Goal: Information Seeking & Learning: Learn about a topic

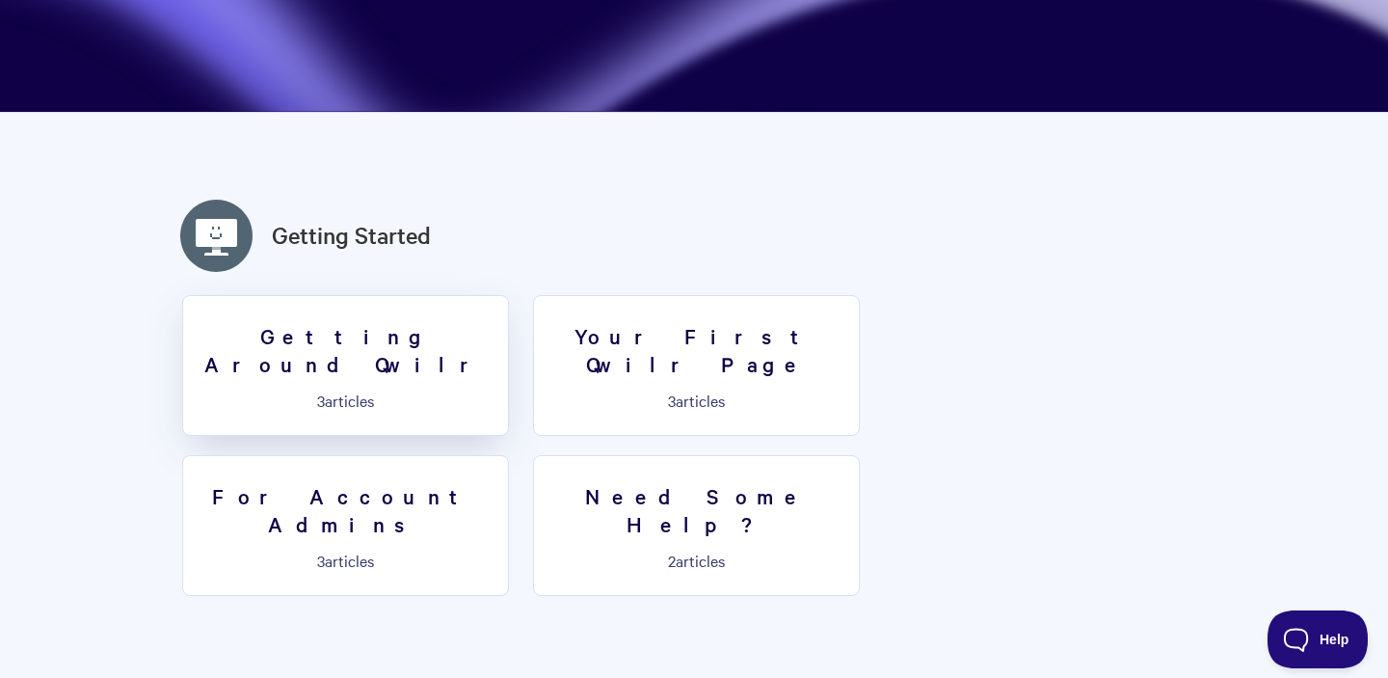
scroll to position [420, 0]
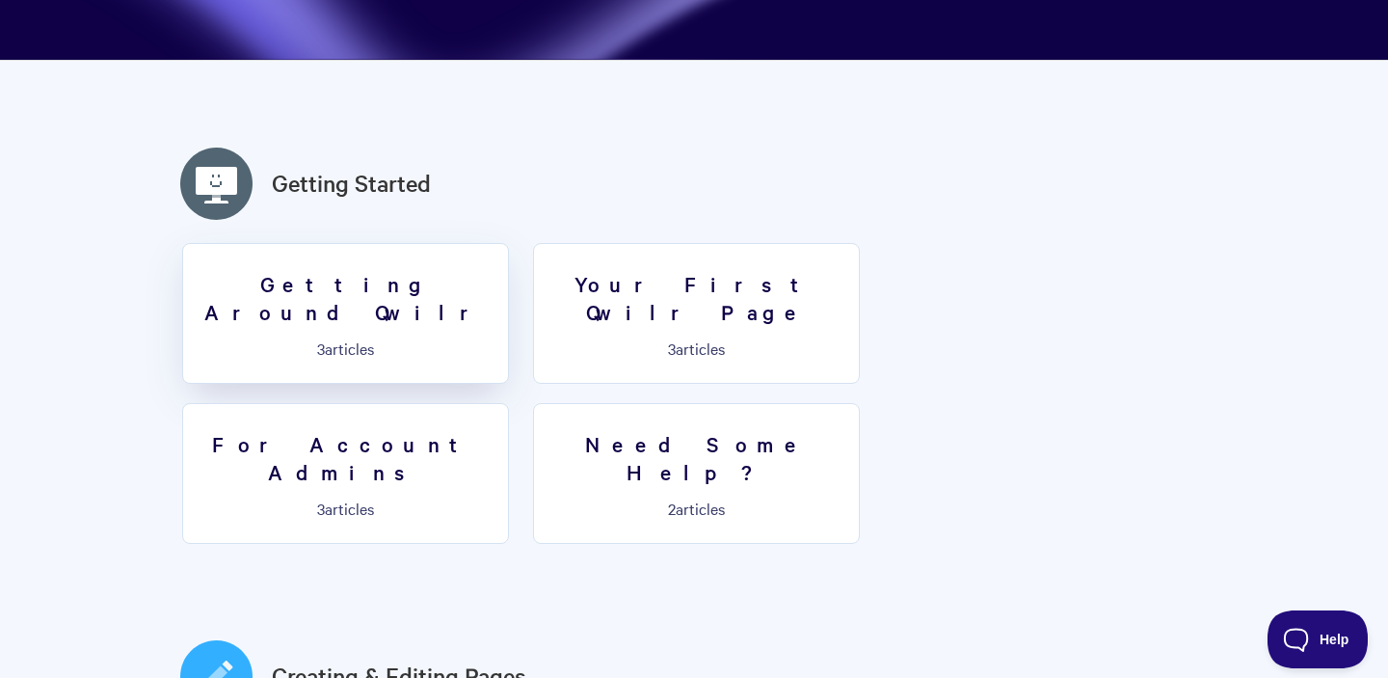
click at [435, 306] on link "Getting Around Qwilr 3 articles" at bounding box center [345, 313] width 327 height 141
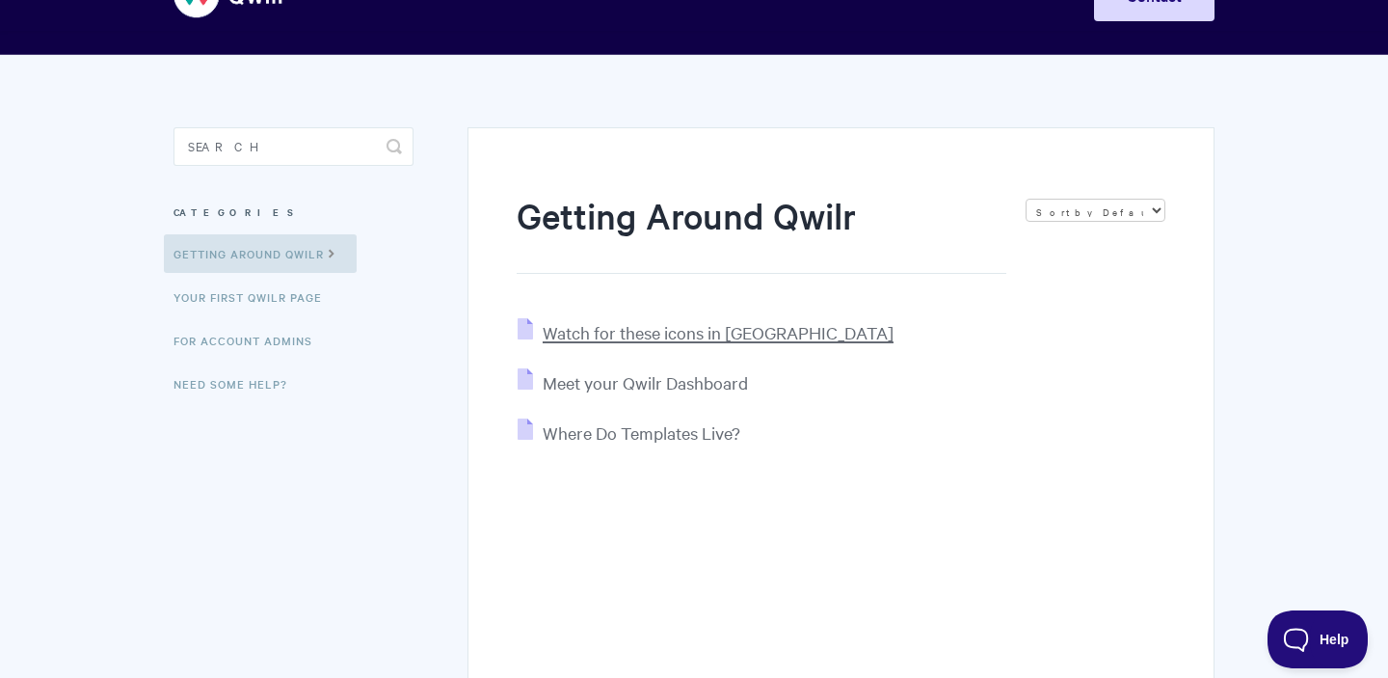
scroll to position [96, 0]
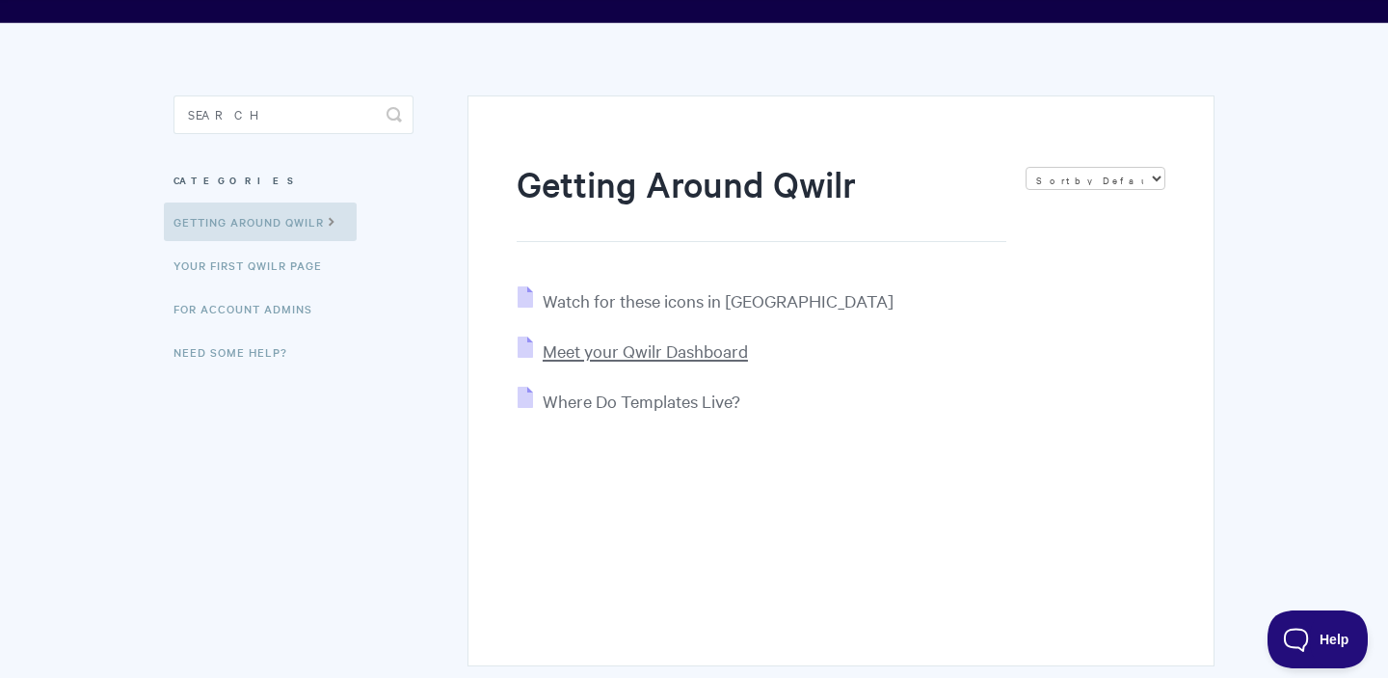
click at [626, 348] on span "Meet your Qwilr Dashboard" at bounding box center [645, 350] width 205 height 22
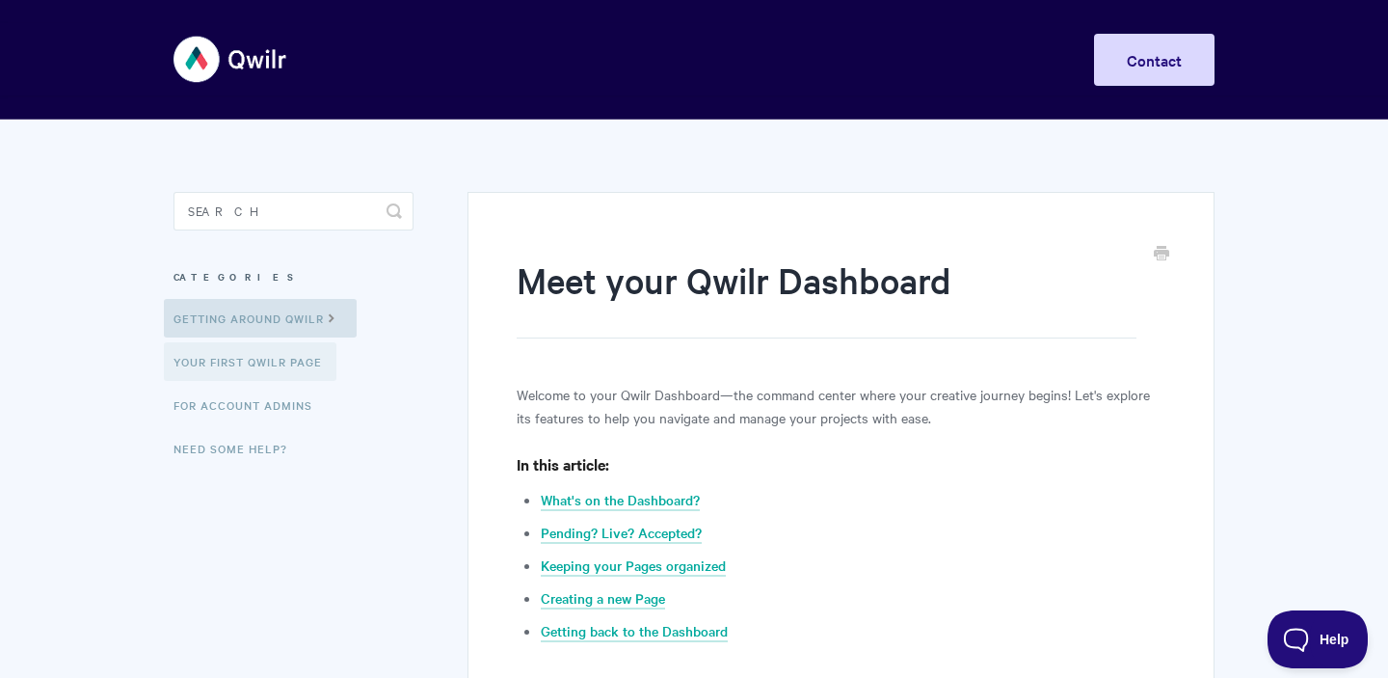
click at [316, 361] on link "Your First Qwilr Page" at bounding box center [250, 361] width 173 height 39
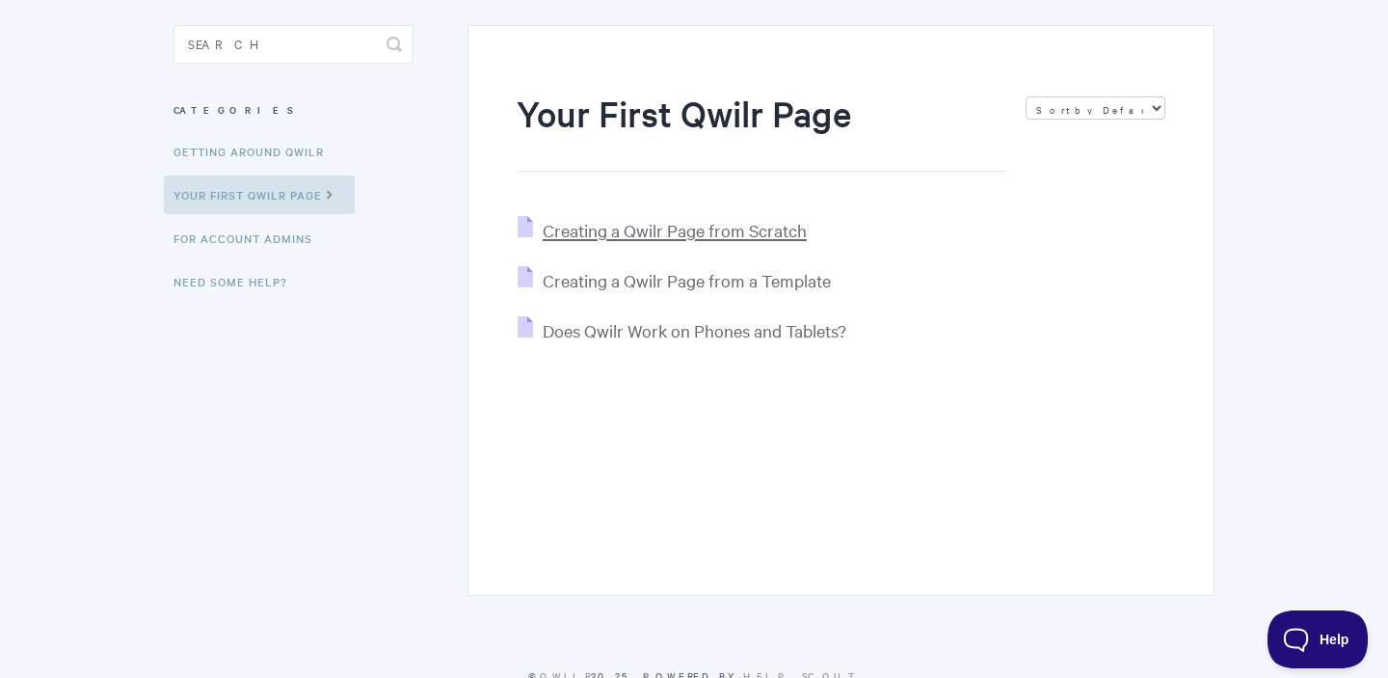
scroll to position [222, 0]
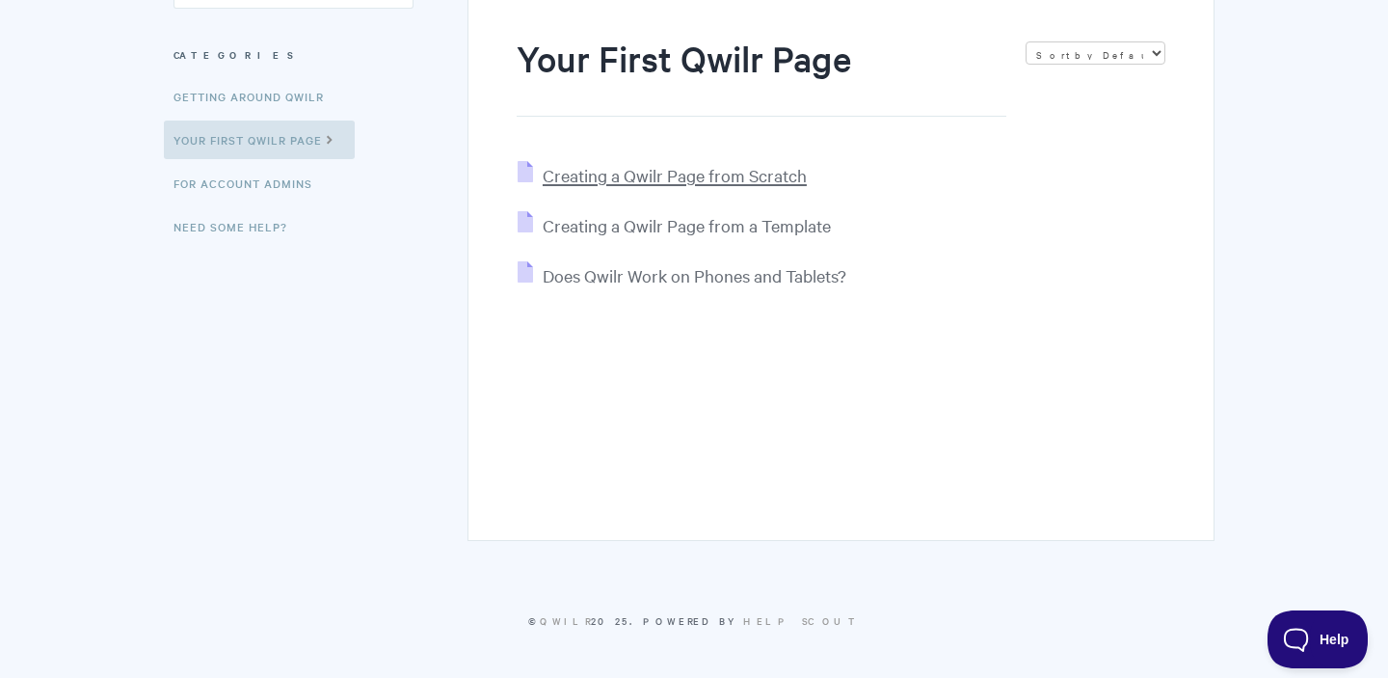
click at [654, 179] on span "Creating a Qwilr Page from Scratch" at bounding box center [675, 175] width 264 height 22
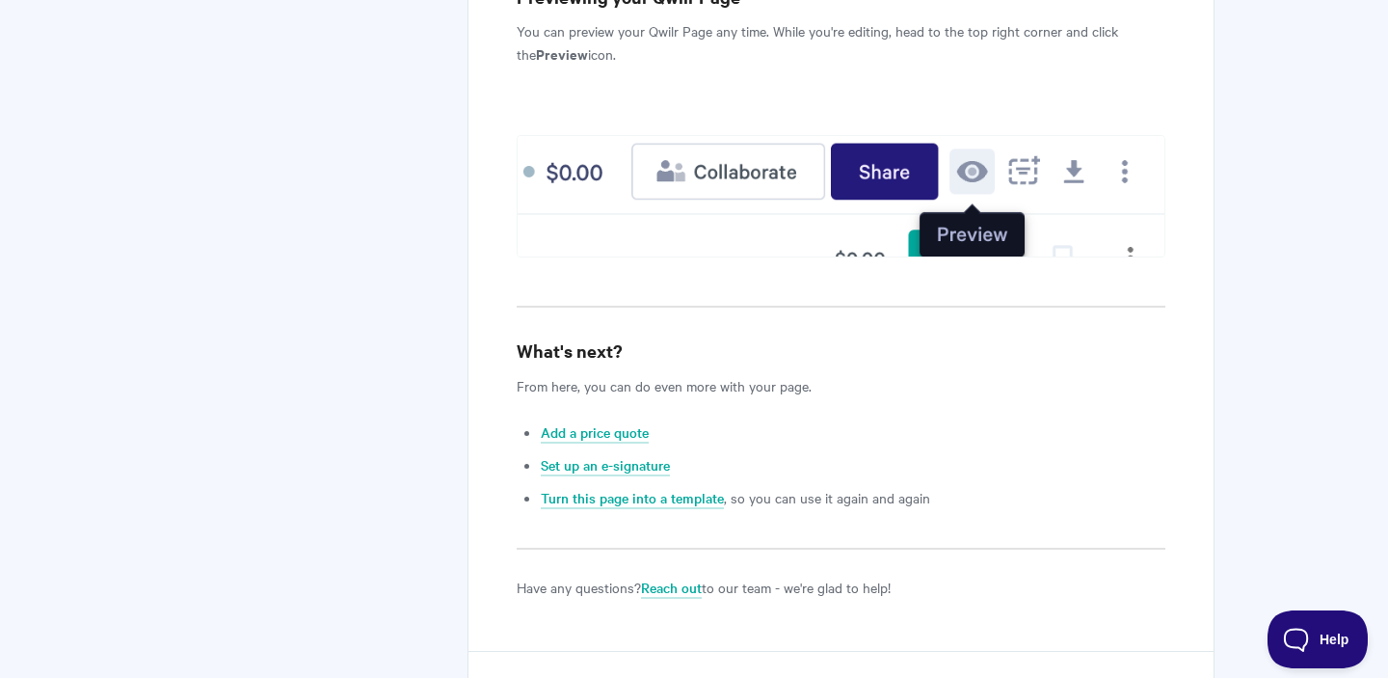
scroll to position [7524, 0]
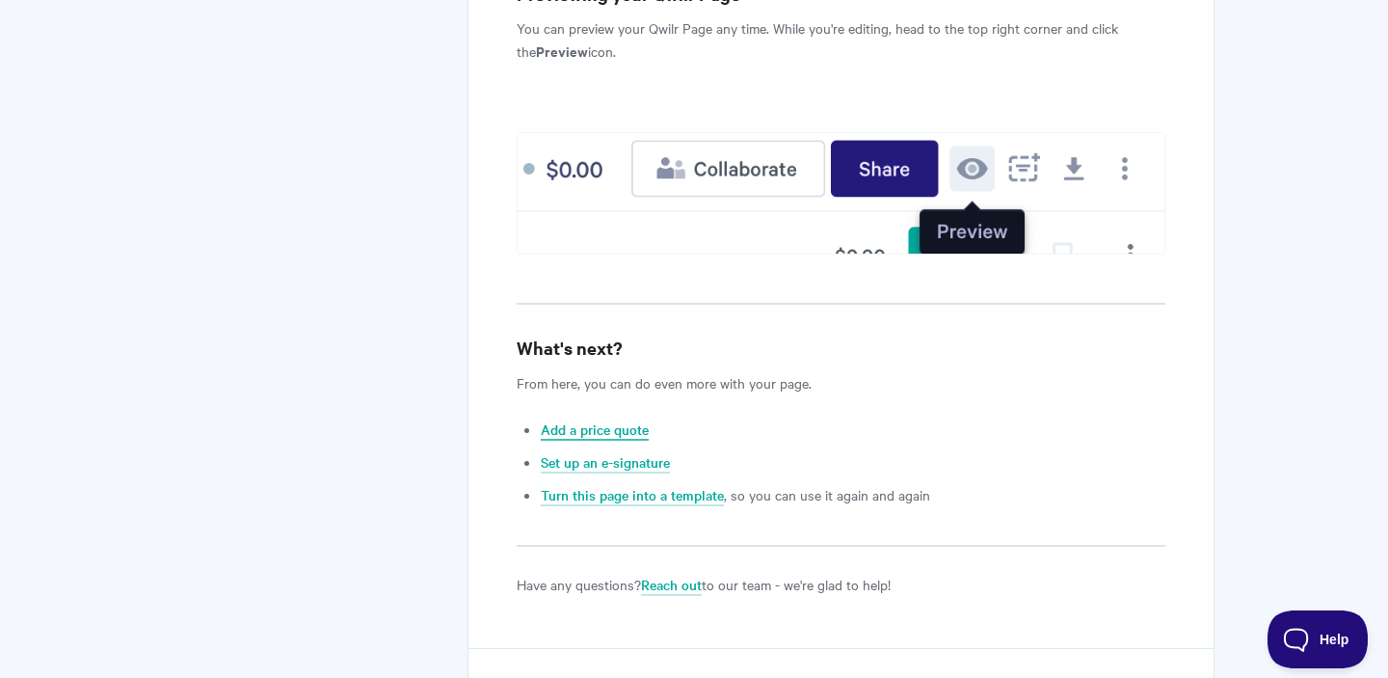
click at [621, 419] on link "Add a price quote" at bounding box center [595, 429] width 108 height 21
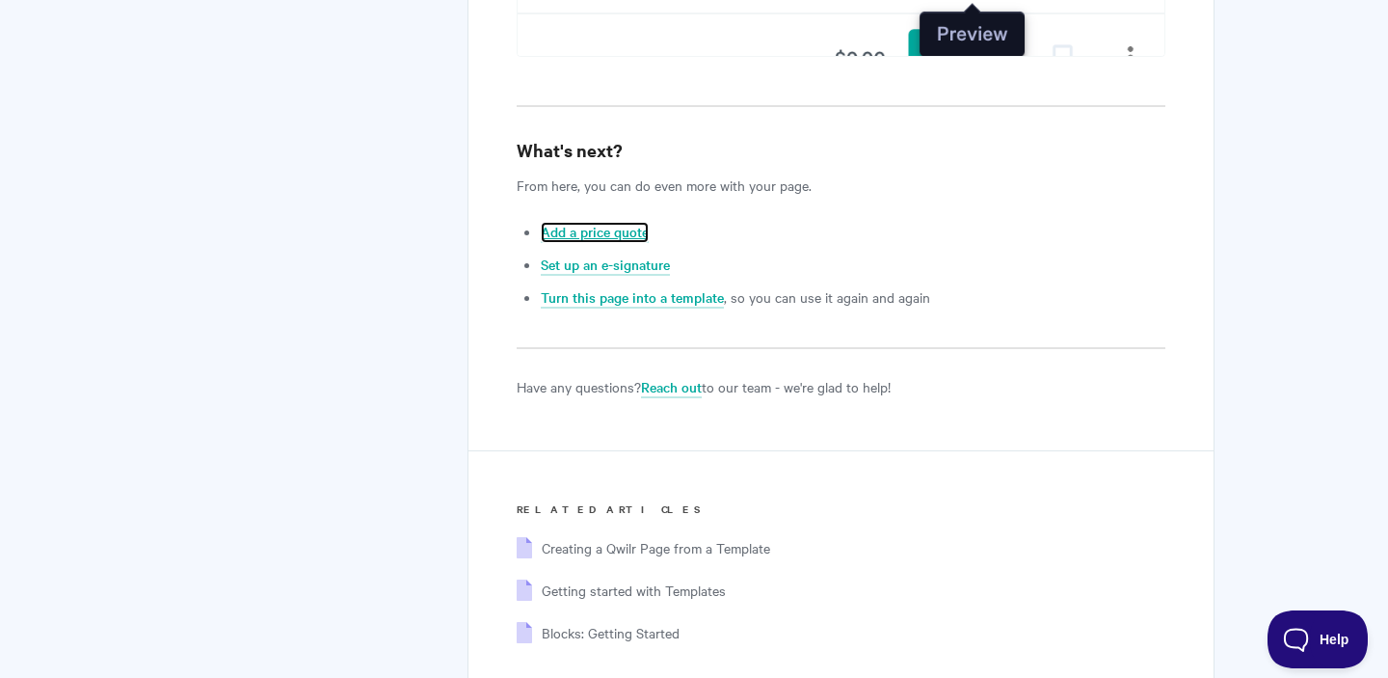
scroll to position [7732, 0]
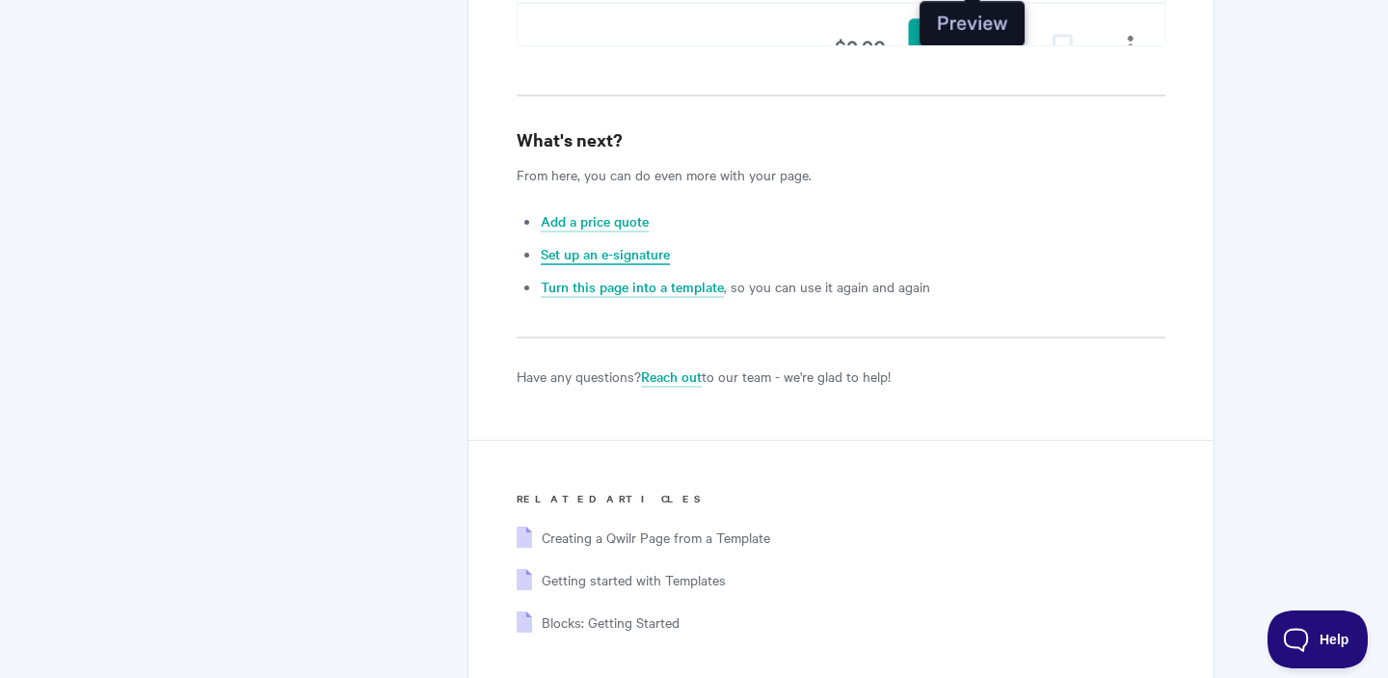
click at [639, 244] on link "Set up an e-signature" at bounding box center [605, 254] width 129 height 21
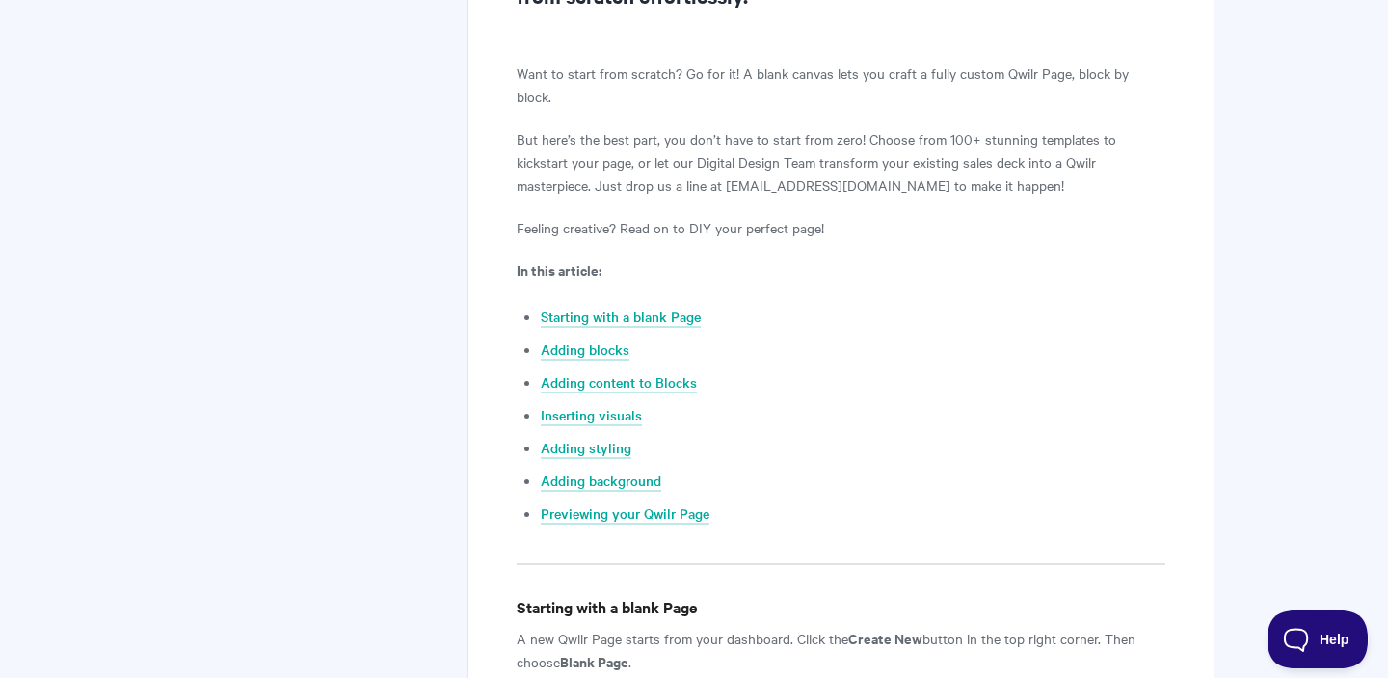
scroll to position [0, 0]
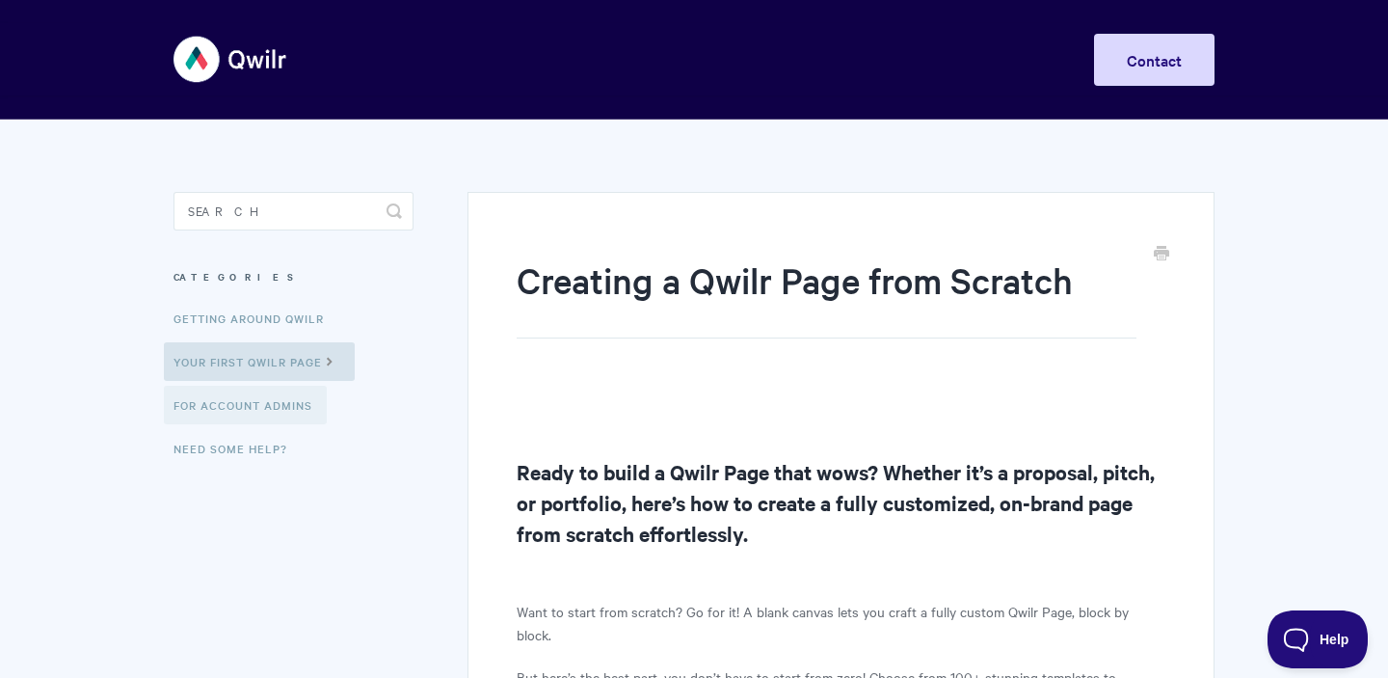
click at [282, 413] on link "For Account Admins" at bounding box center [245, 405] width 163 height 39
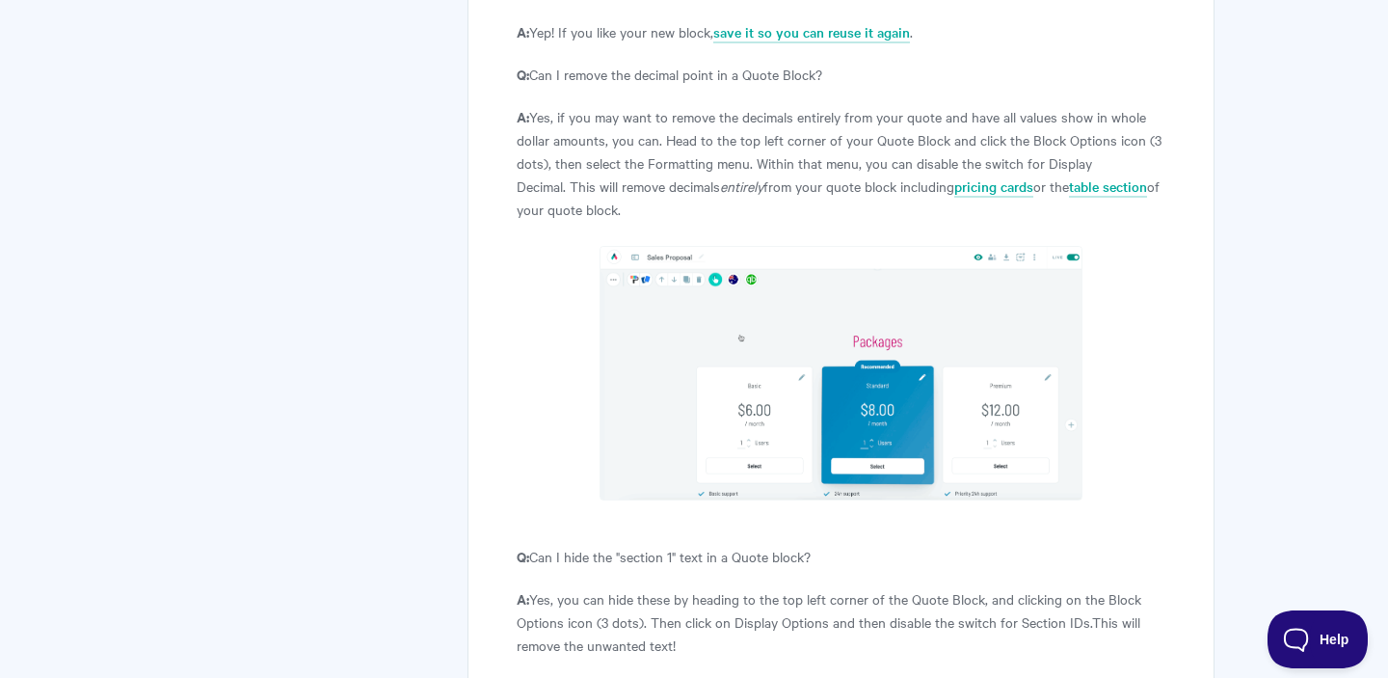
scroll to position [7958, 0]
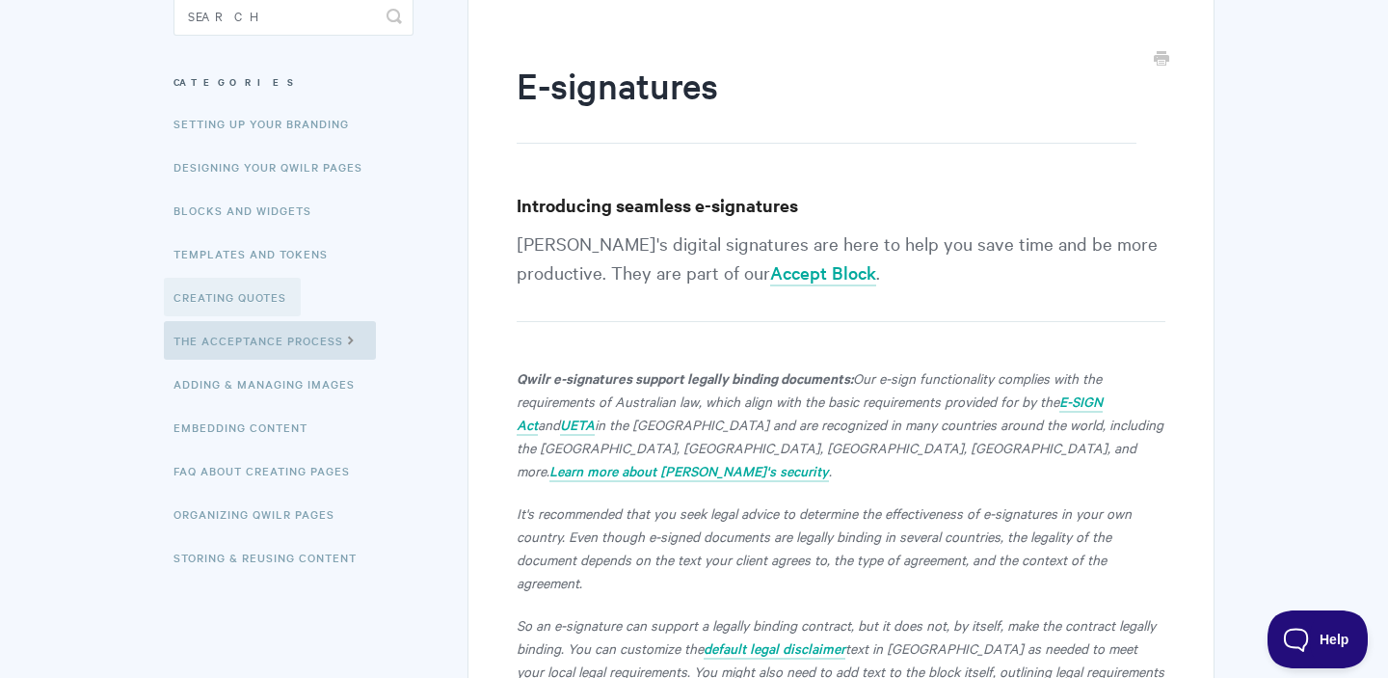
scroll to position [284, 0]
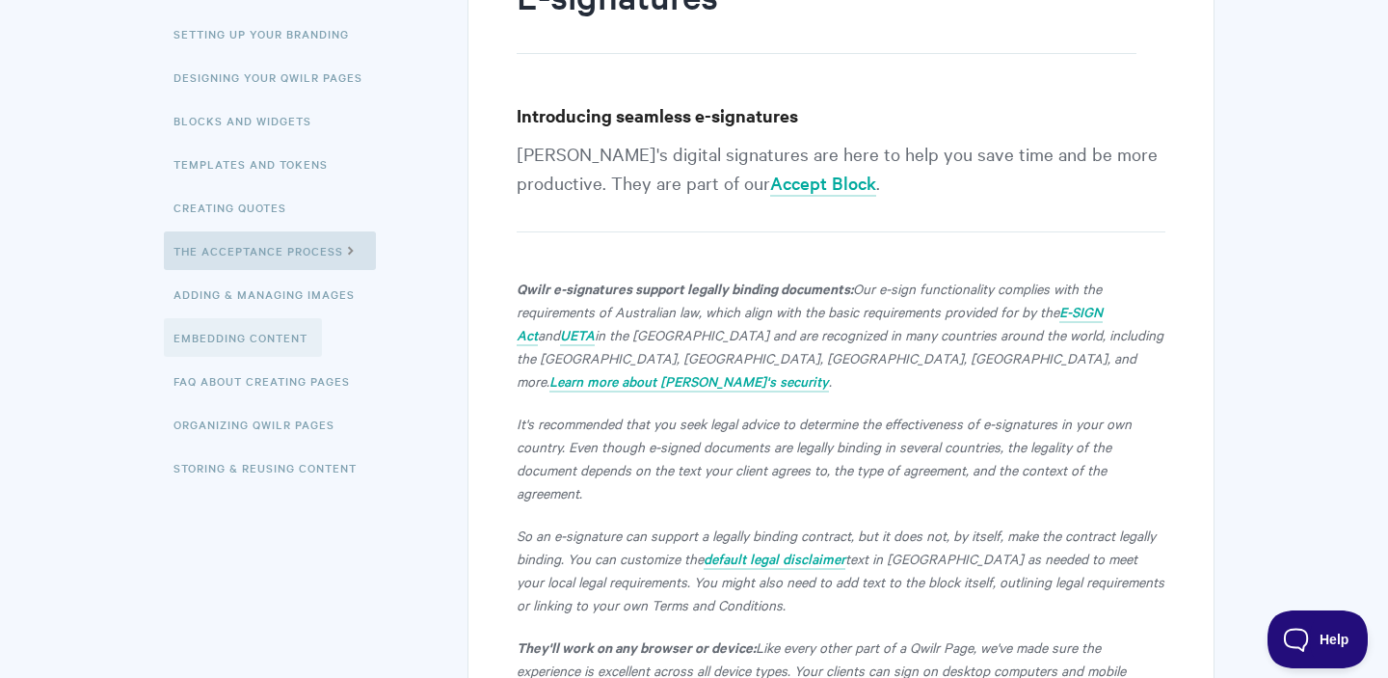
click at [290, 349] on link "Embedding Content" at bounding box center [243, 337] width 158 height 39
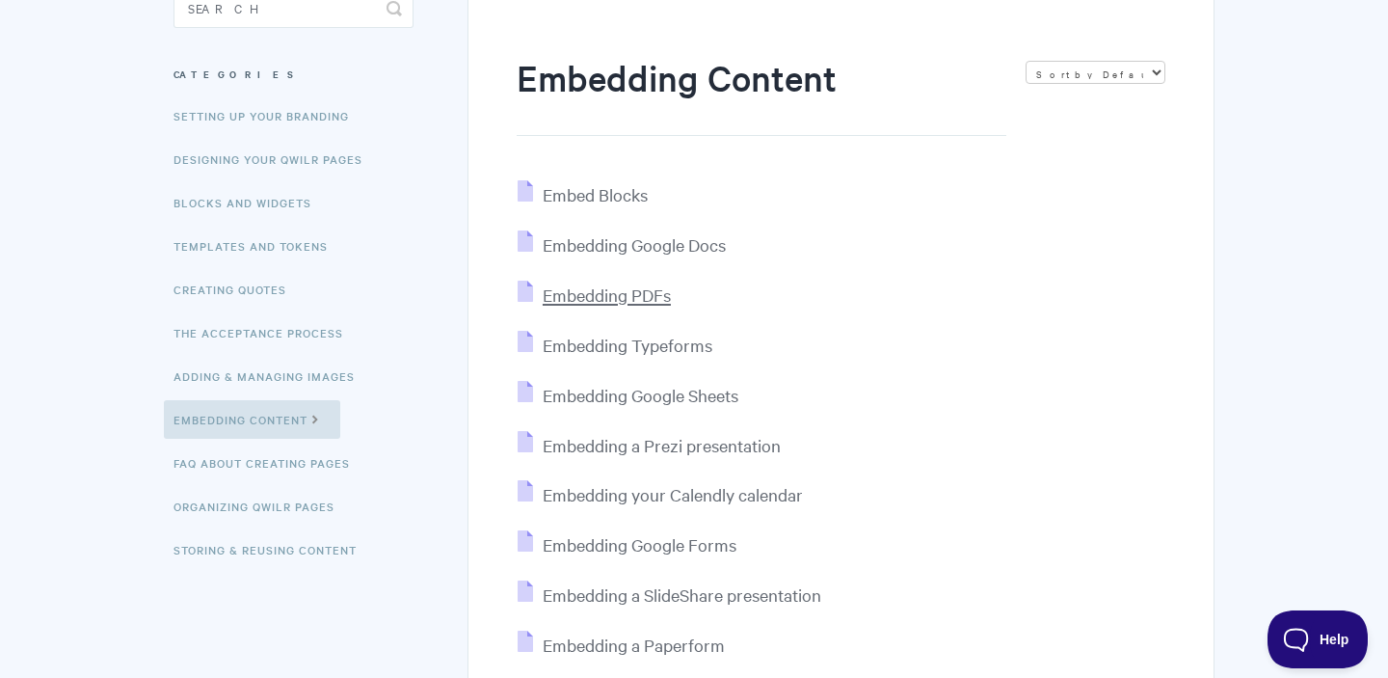
scroll to position [120, 0]
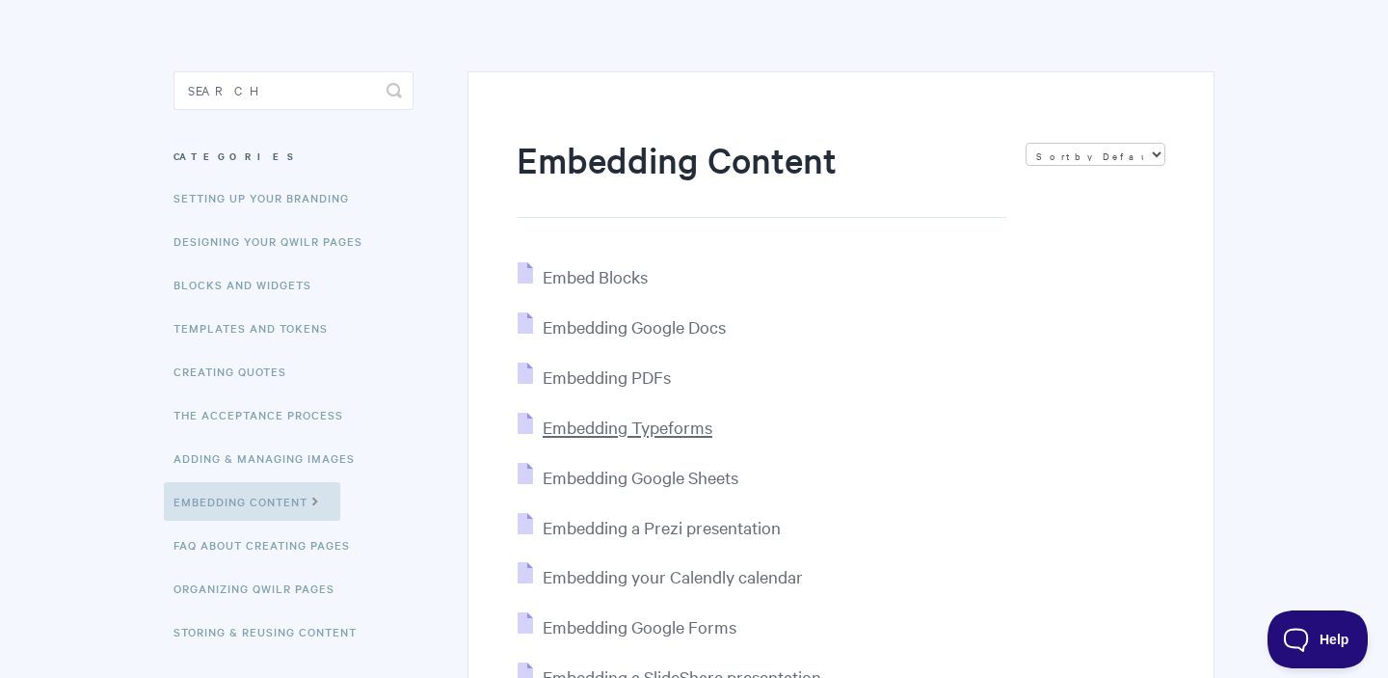
click at [609, 428] on span "Embedding Typeforms" at bounding box center [628, 426] width 170 height 22
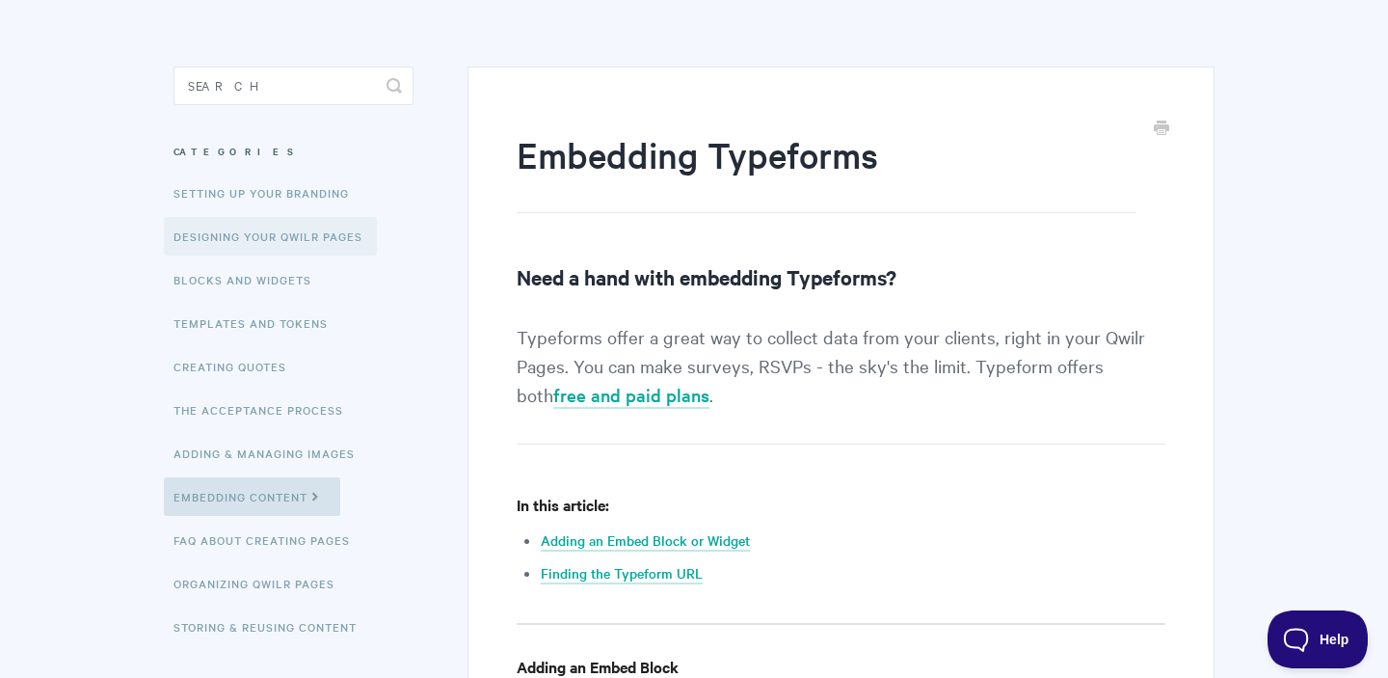
scroll to position [169, 0]
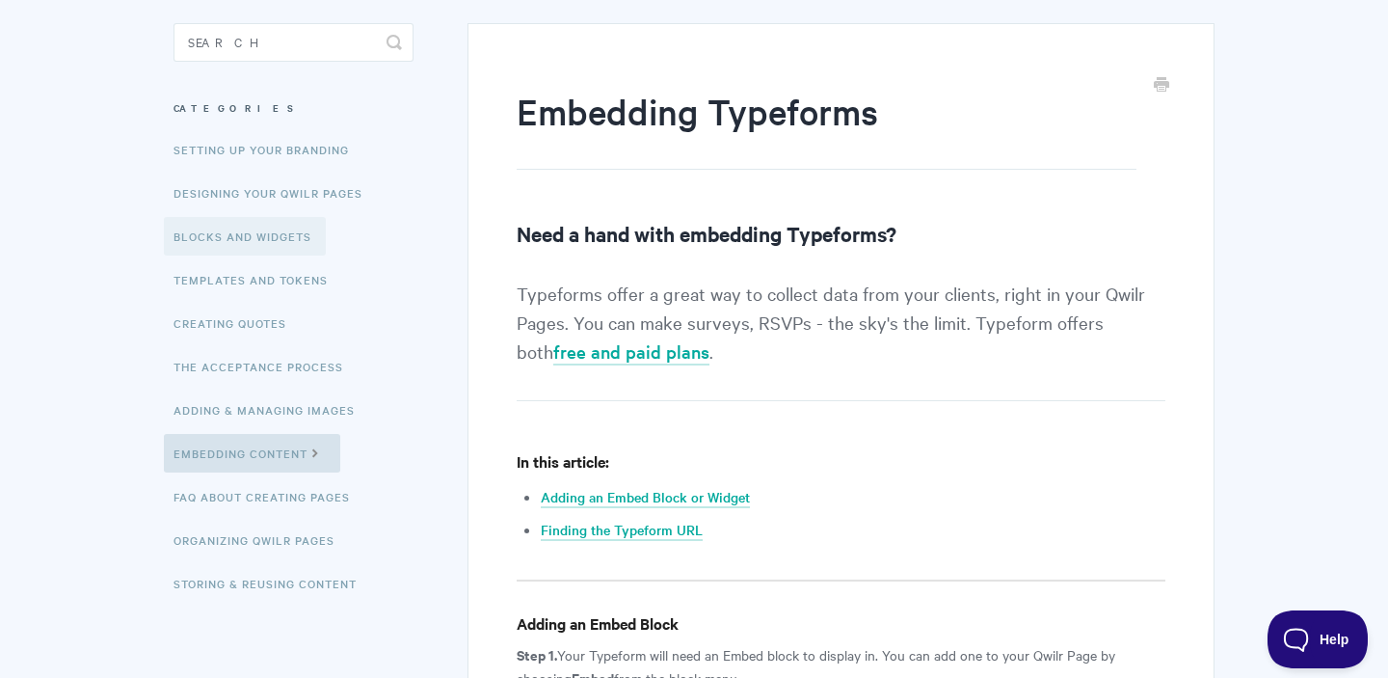
click at [300, 239] on link "Blocks and Widgets" at bounding box center [245, 236] width 162 height 39
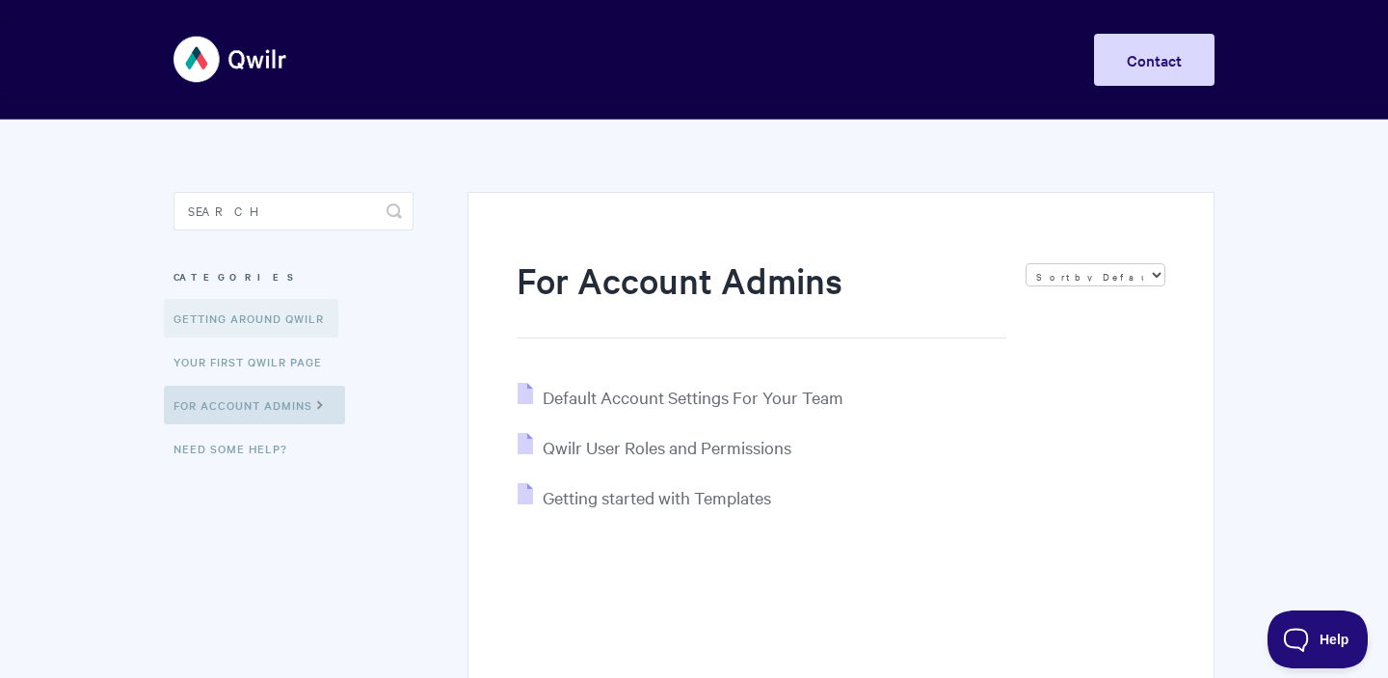
click at [293, 325] on link "Getting Around Qwilr" at bounding box center [251, 318] width 174 height 39
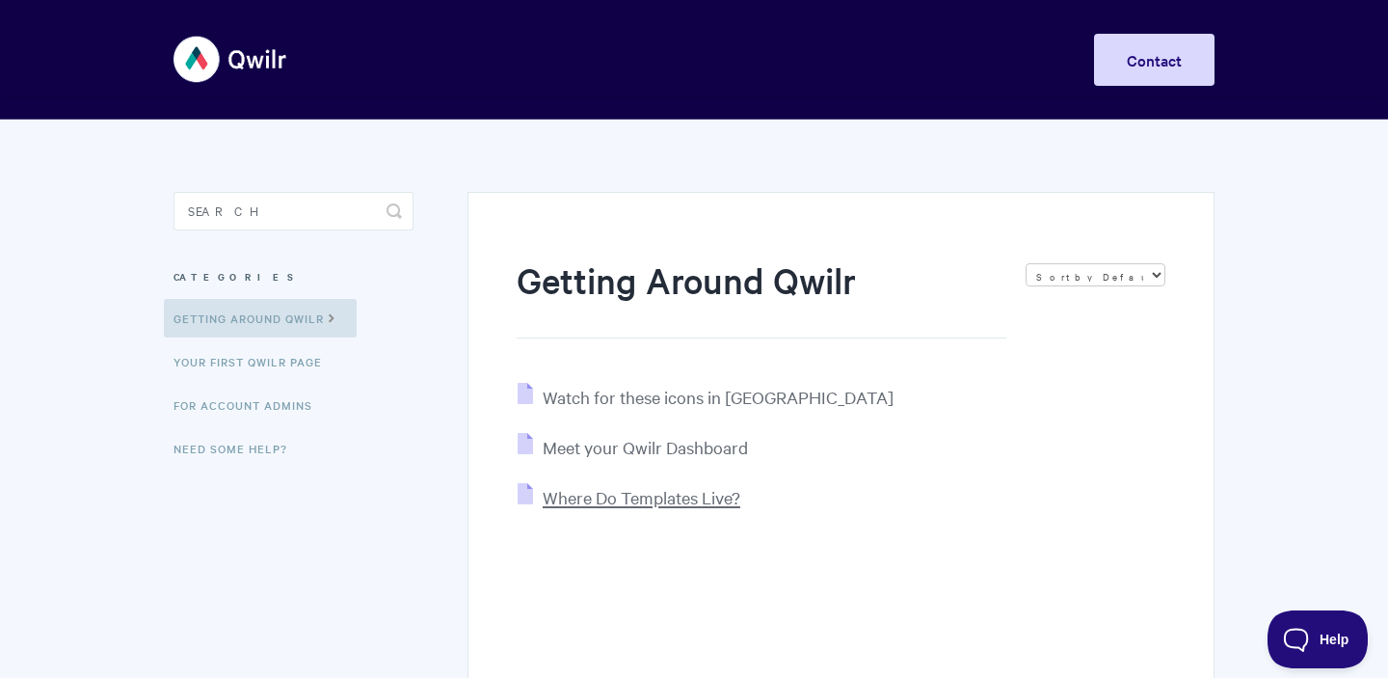
click at [625, 495] on span "Where Do Templates Live?" at bounding box center [642, 497] width 198 height 22
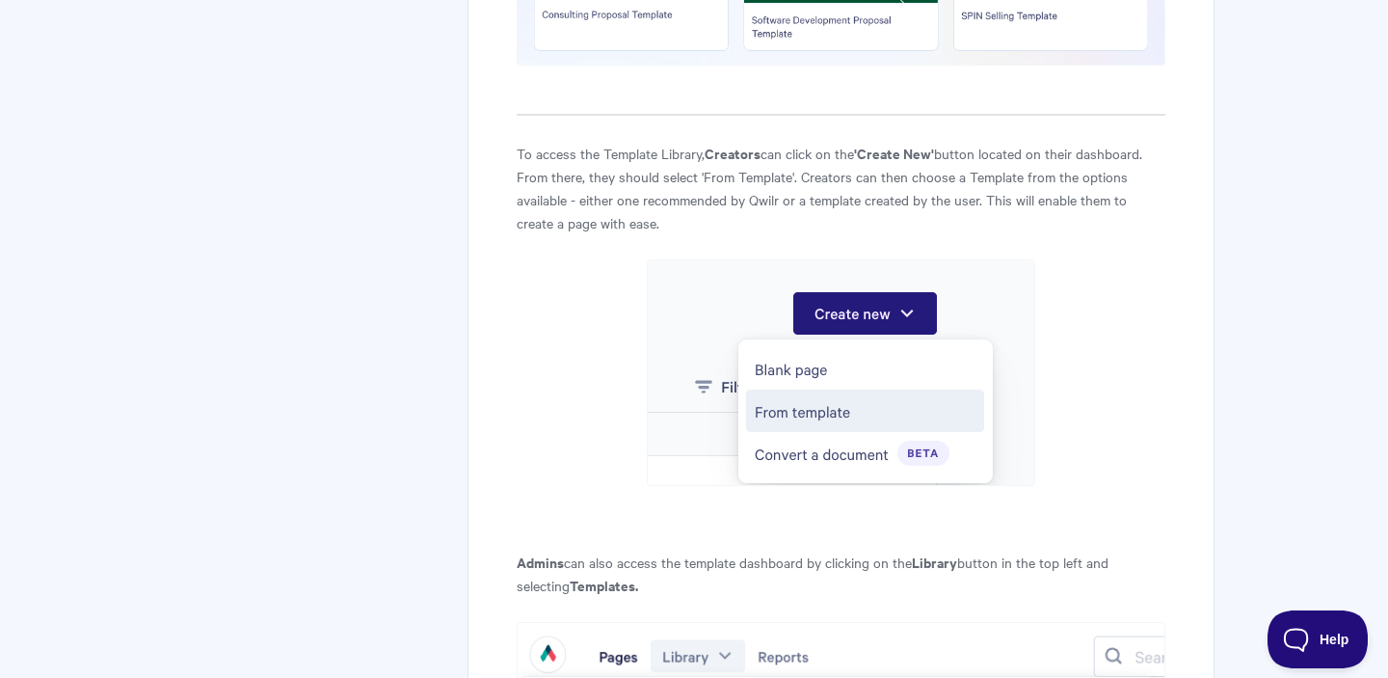
scroll to position [993, 0]
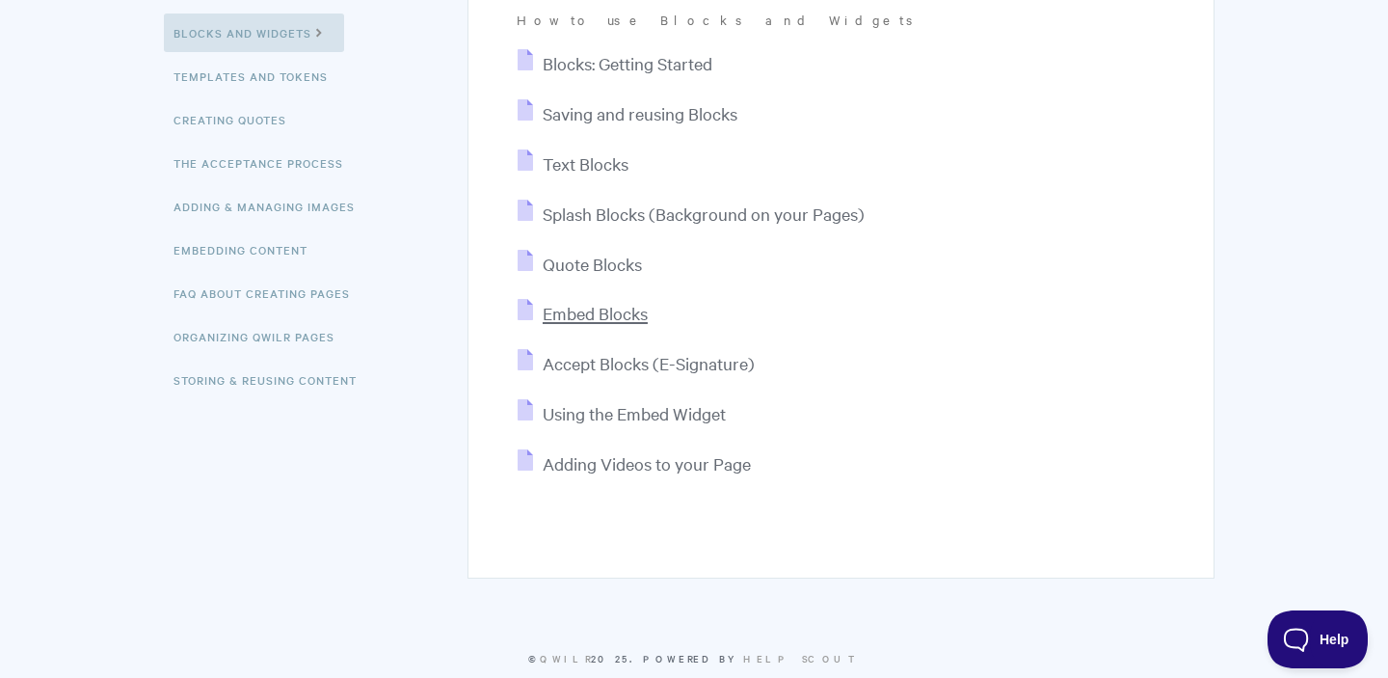
scroll to position [396, 0]
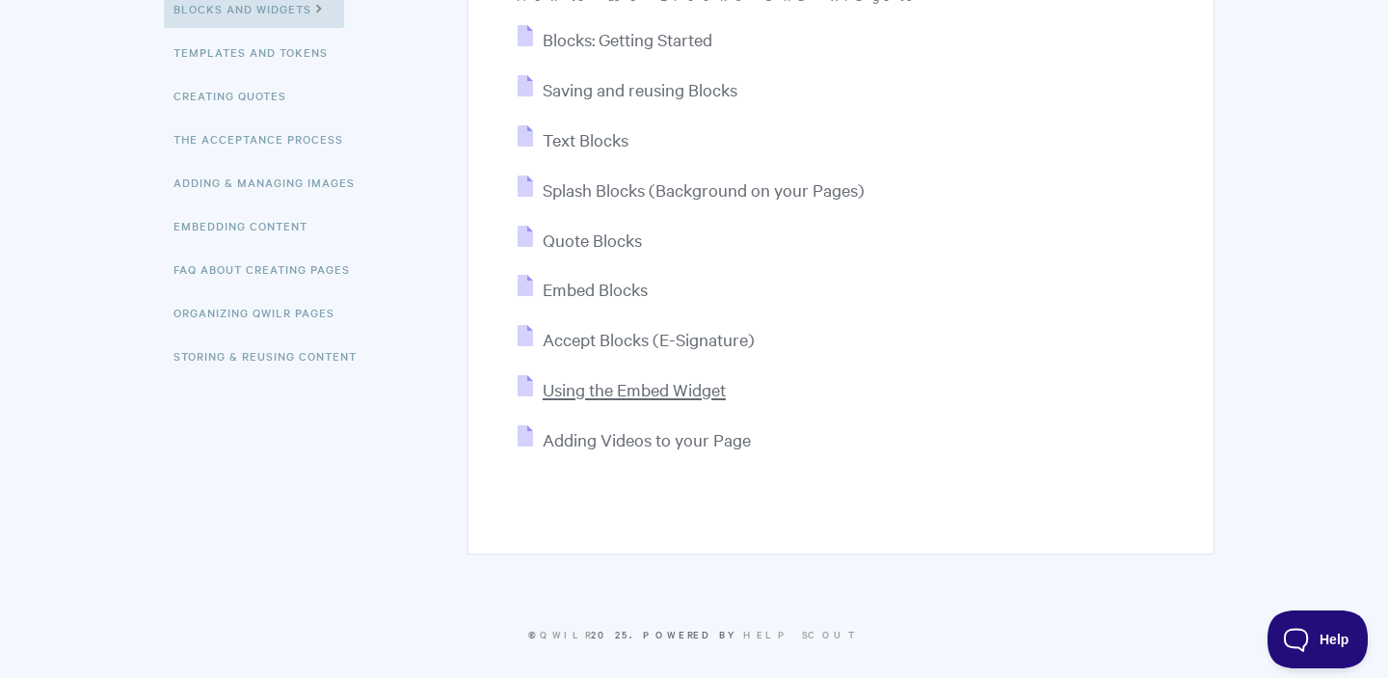
click at [619, 388] on span "Using the Embed Widget" at bounding box center [634, 389] width 183 height 22
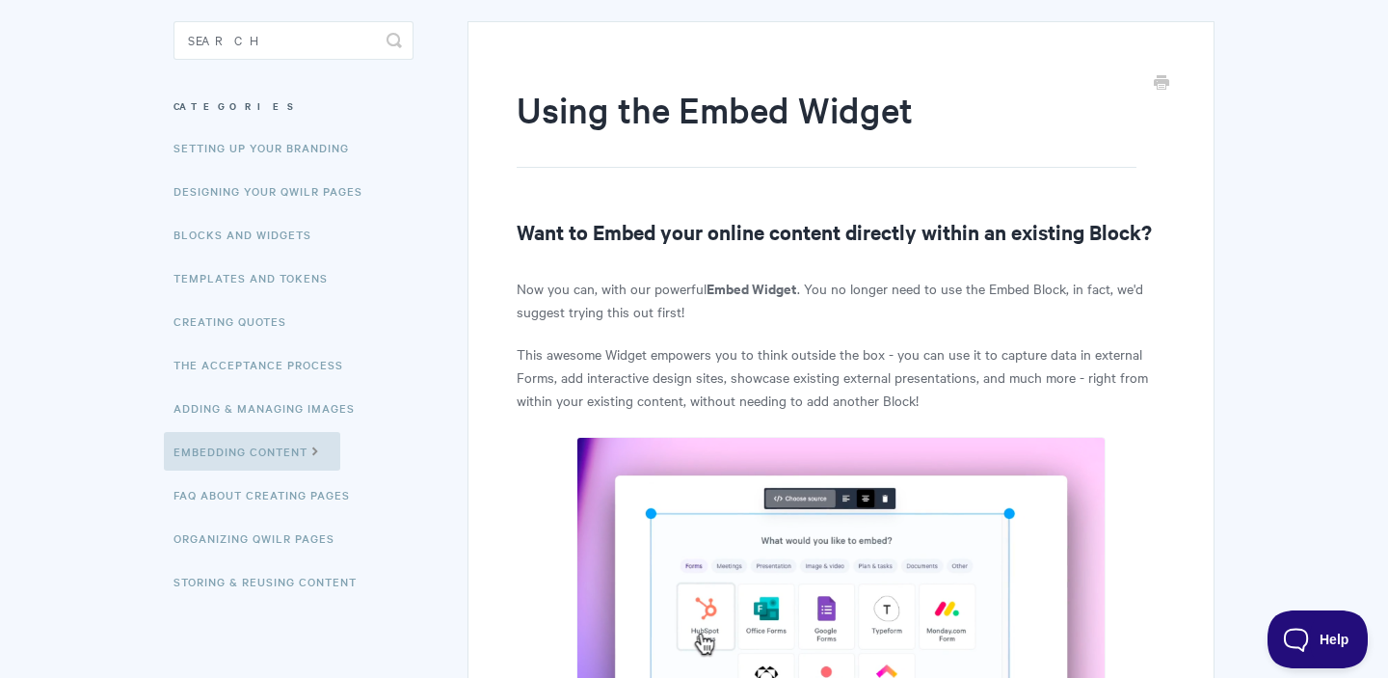
scroll to position [172, 0]
click at [286, 360] on link "The Acceptance Process" at bounding box center [261, 363] width 194 height 39
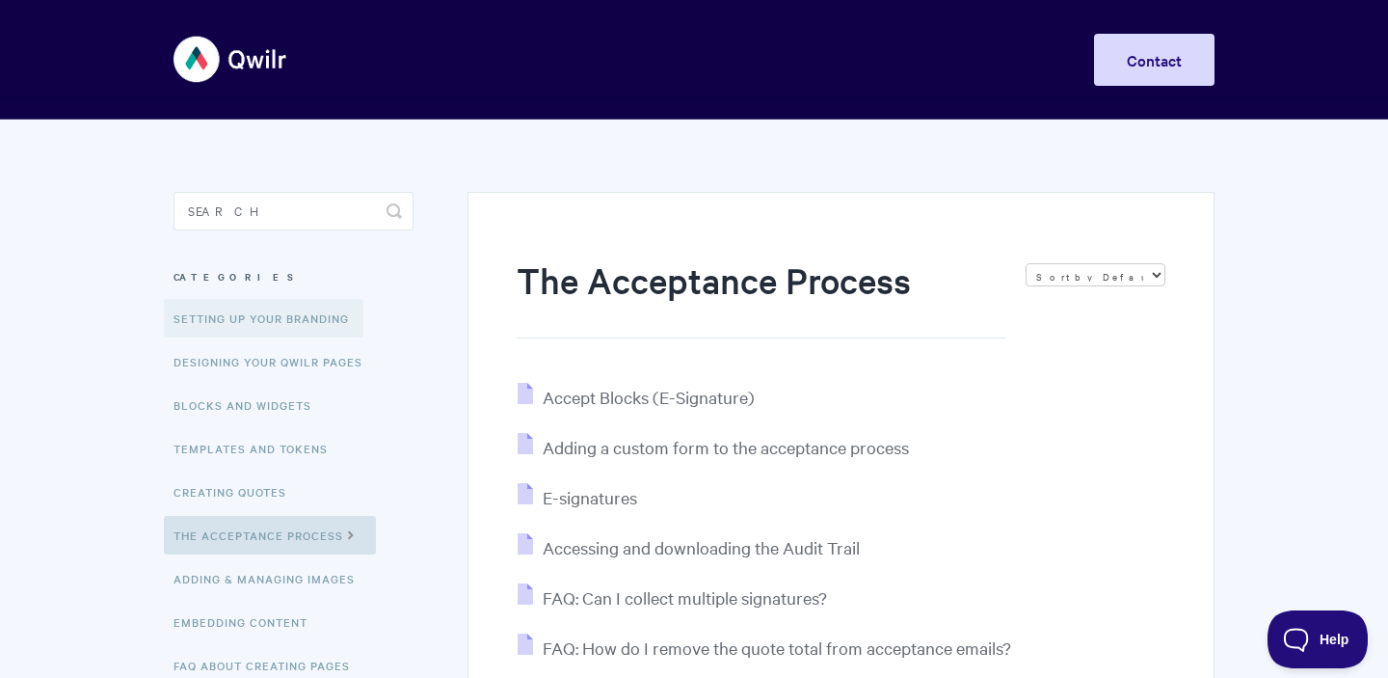
click at [204, 320] on link "Setting up your Branding" at bounding box center [264, 318] width 200 height 39
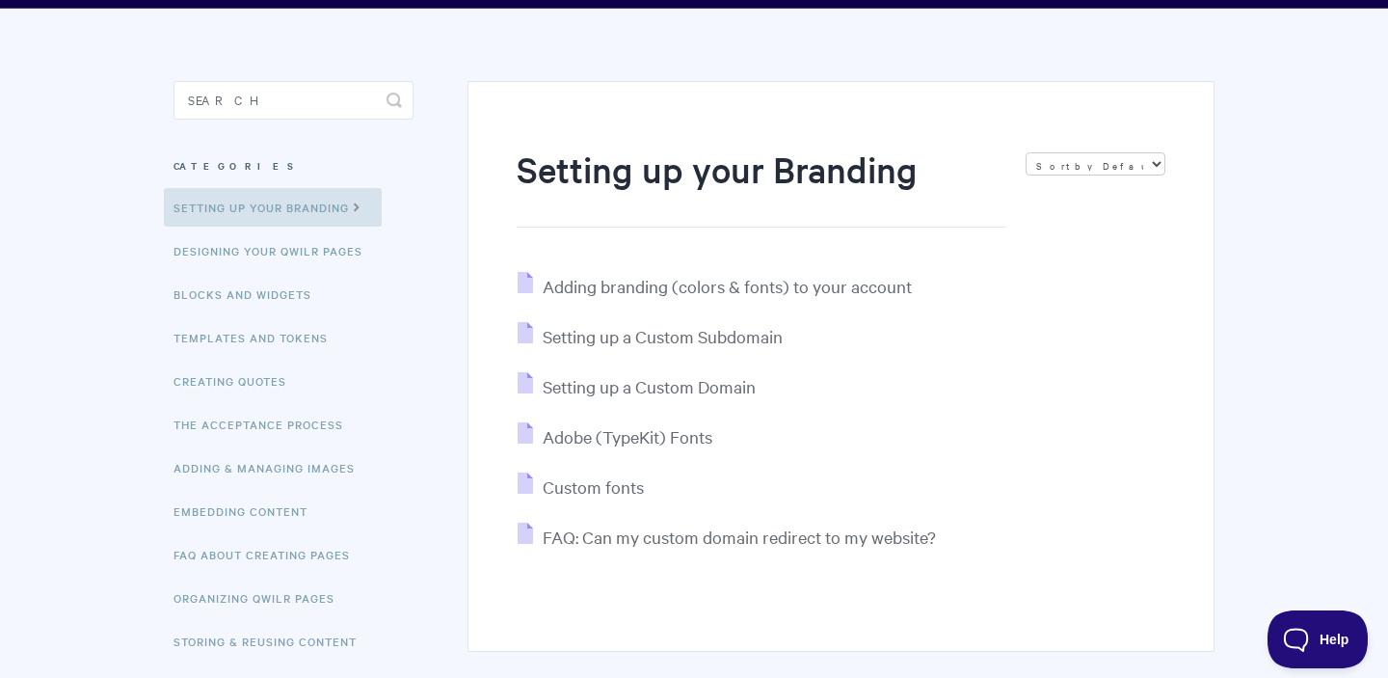
scroll to position [215, 0]
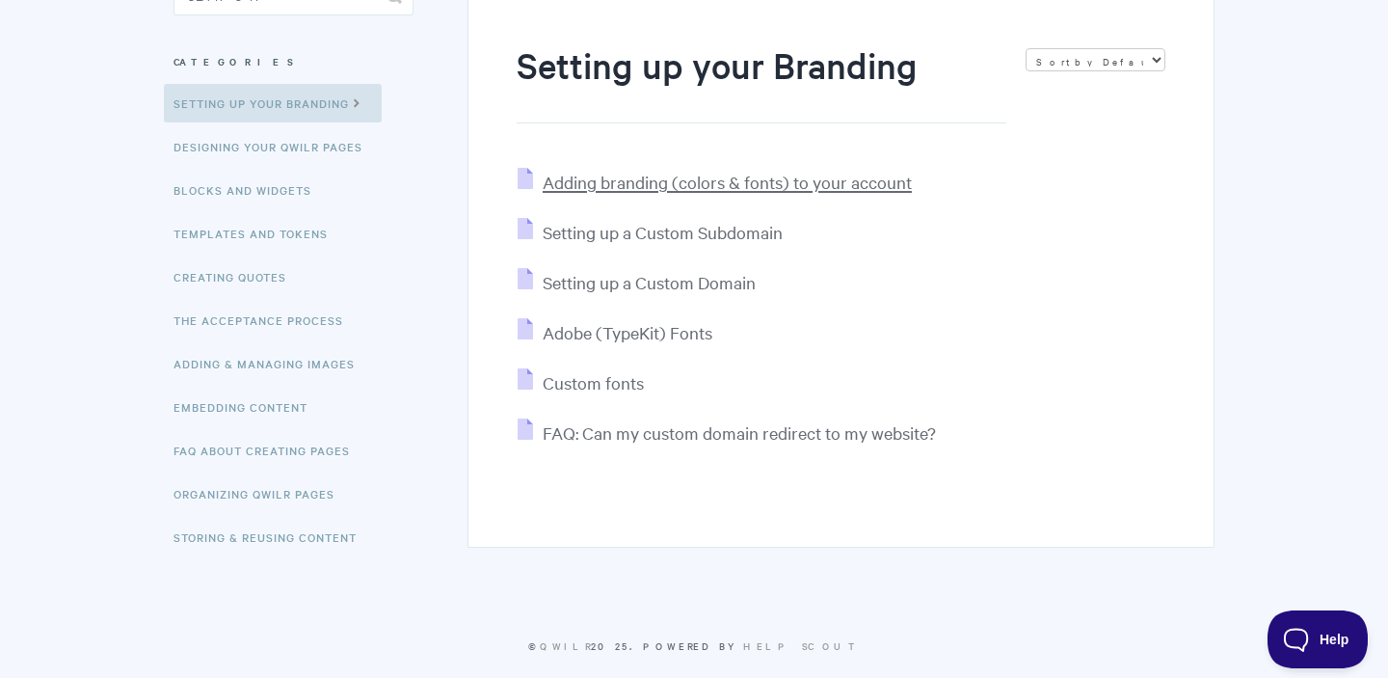
click at [664, 180] on span "Adding branding (colors & fonts) to your account" at bounding box center [727, 182] width 369 height 22
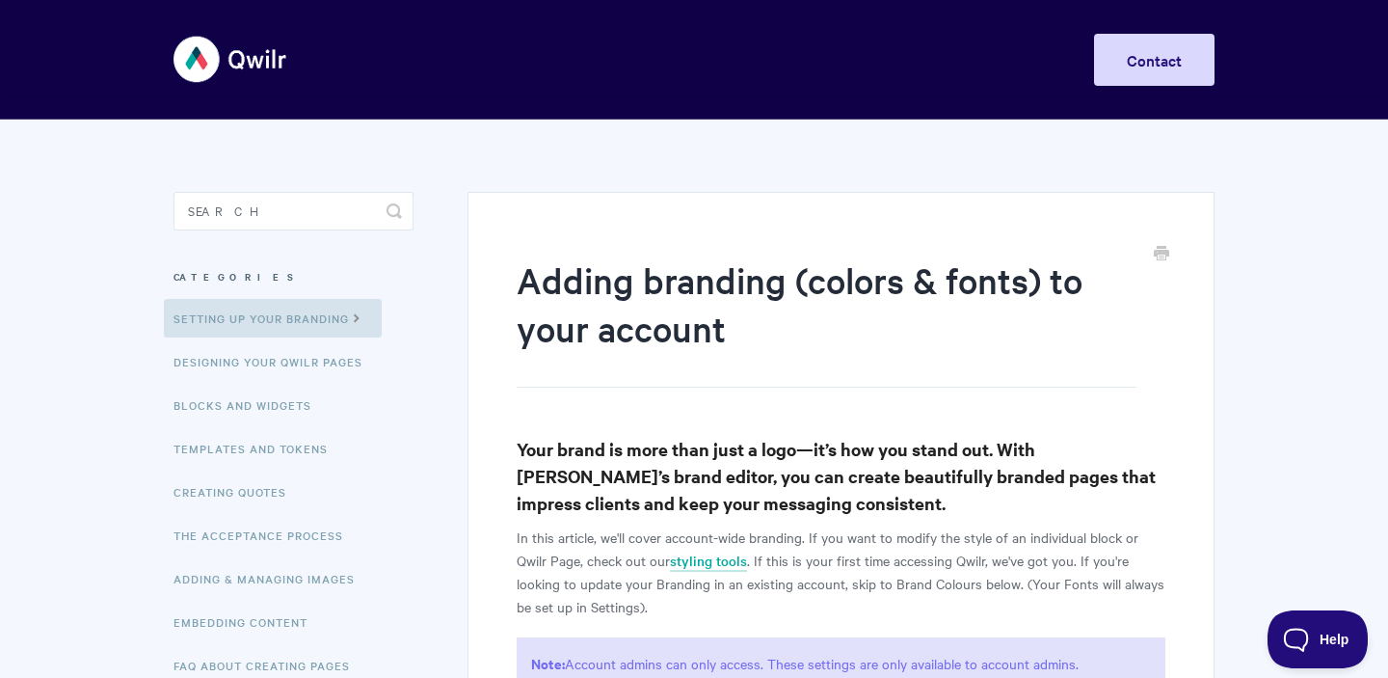
click at [262, 63] on img at bounding box center [230, 59] width 115 height 72
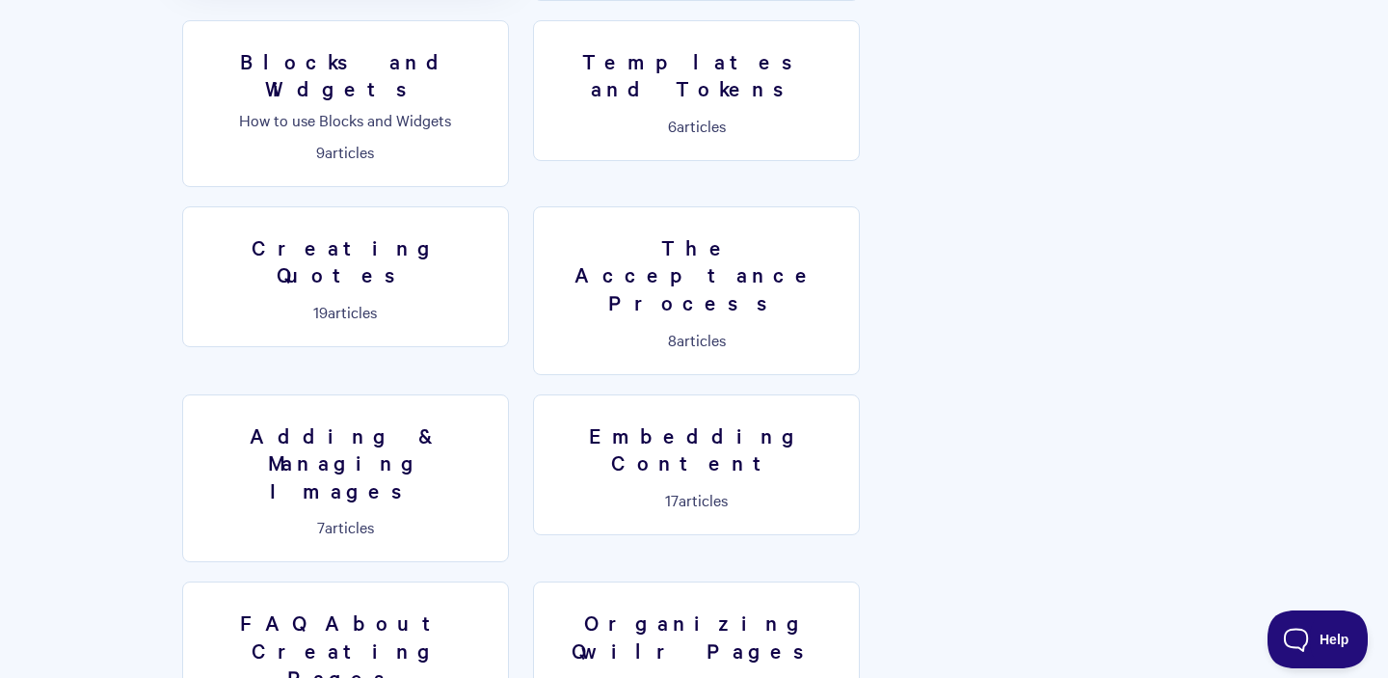
scroll to position [1688, 0]
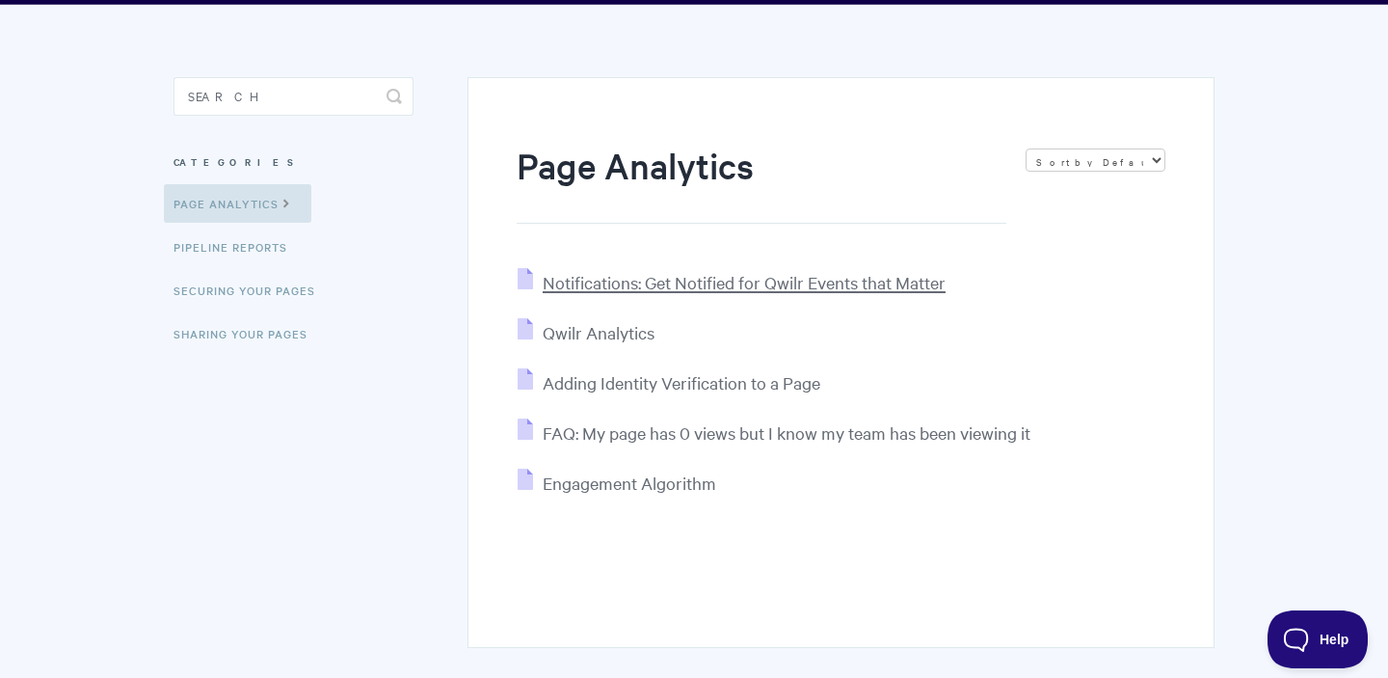
scroll to position [141, 0]
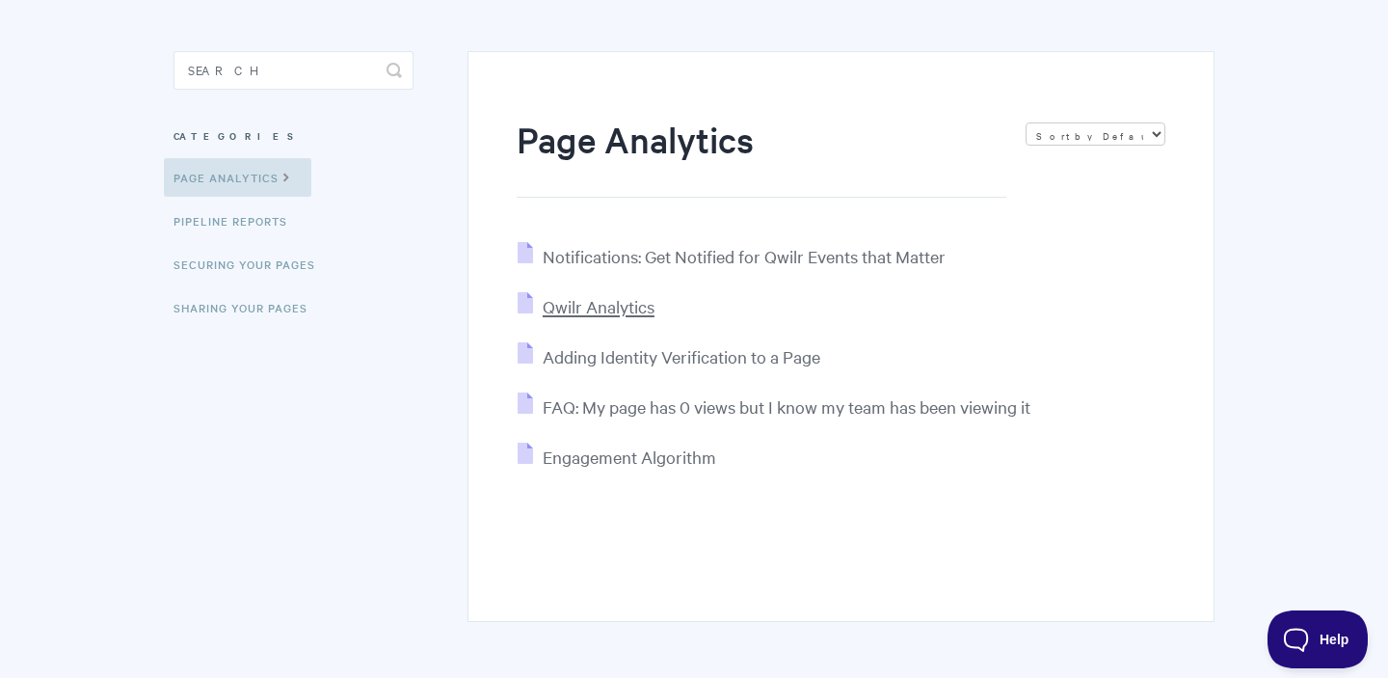
click at [621, 310] on span "Qwilr Analytics" at bounding box center [599, 306] width 112 height 22
click at [271, 218] on link "Pipeline reports" at bounding box center [233, 220] width 138 height 39
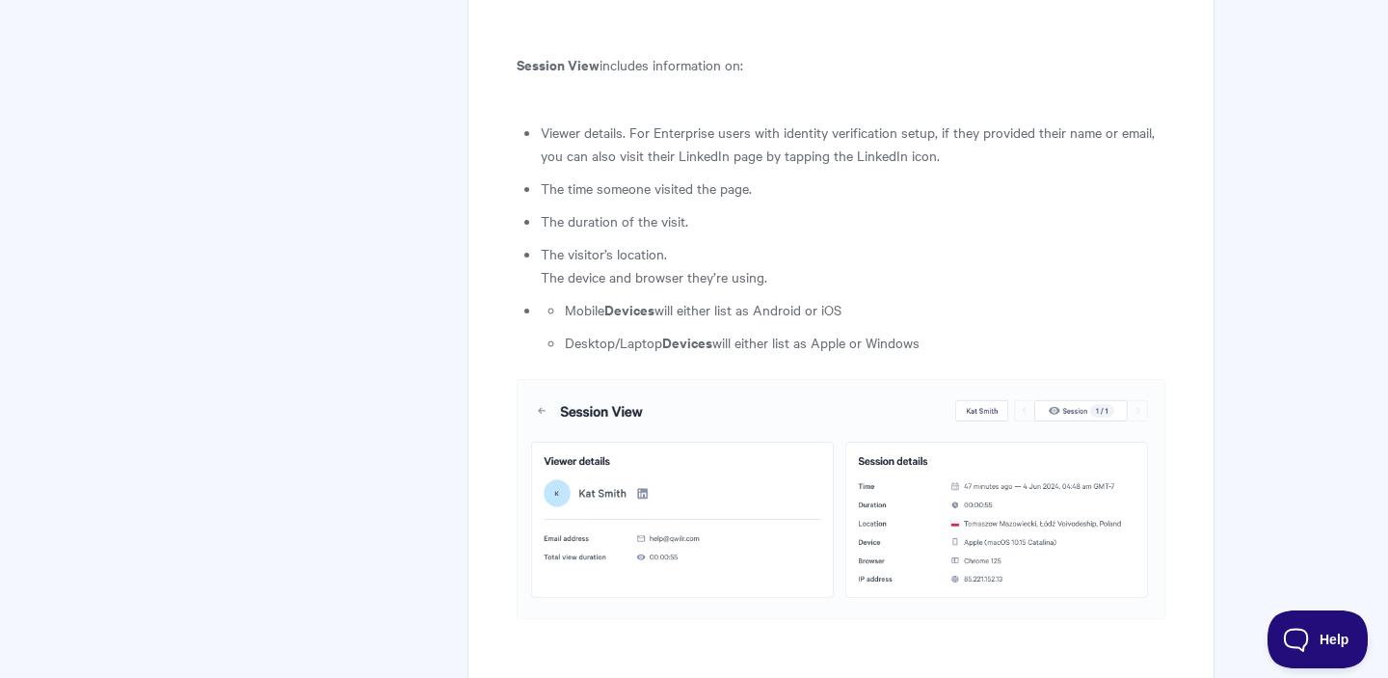
scroll to position [3403, 0]
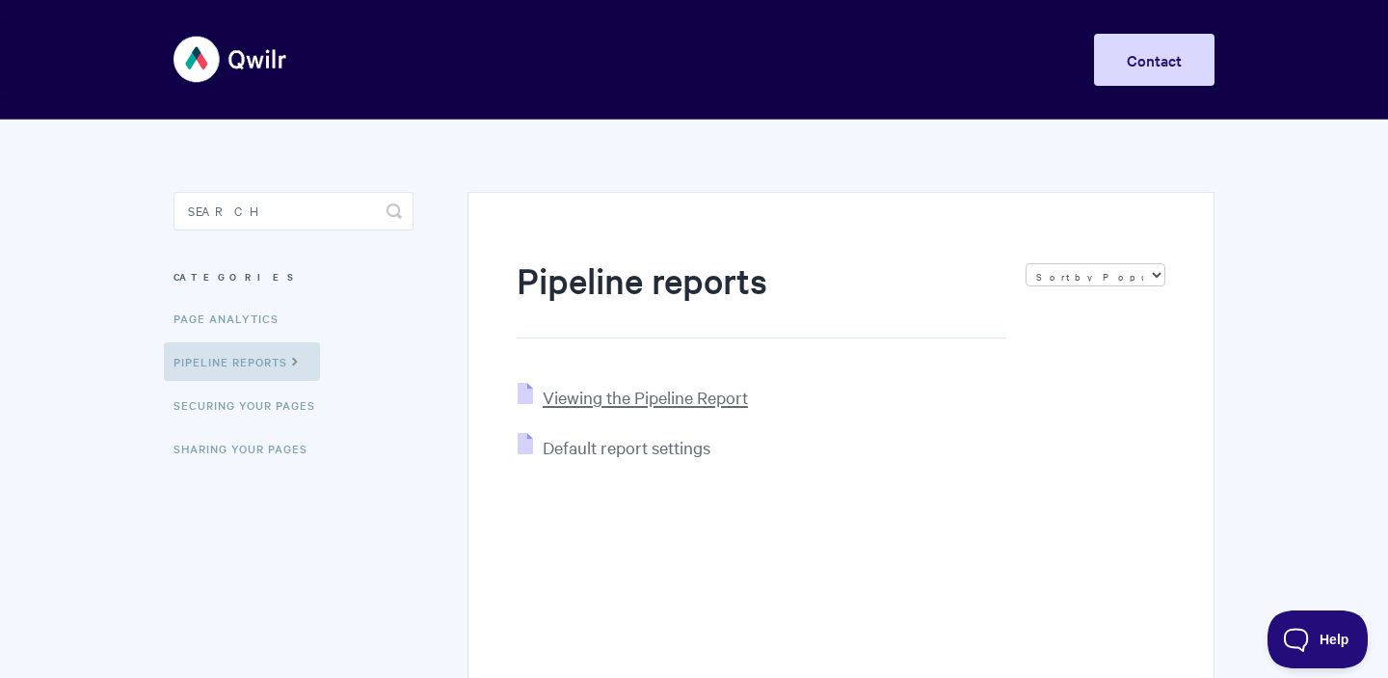
click at [636, 393] on span "Viewing the Pipeline Report" at bounding box center [645, 397] width 205 height 22
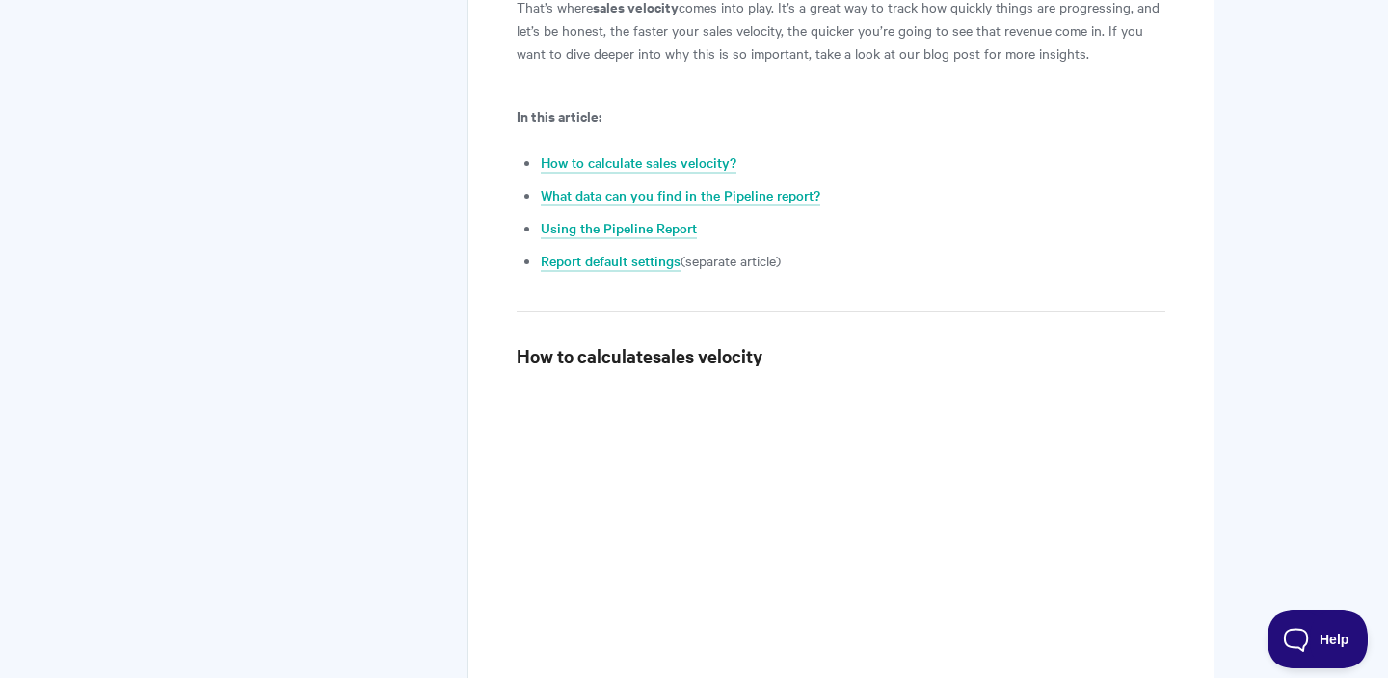
scroll to position [536, 0]
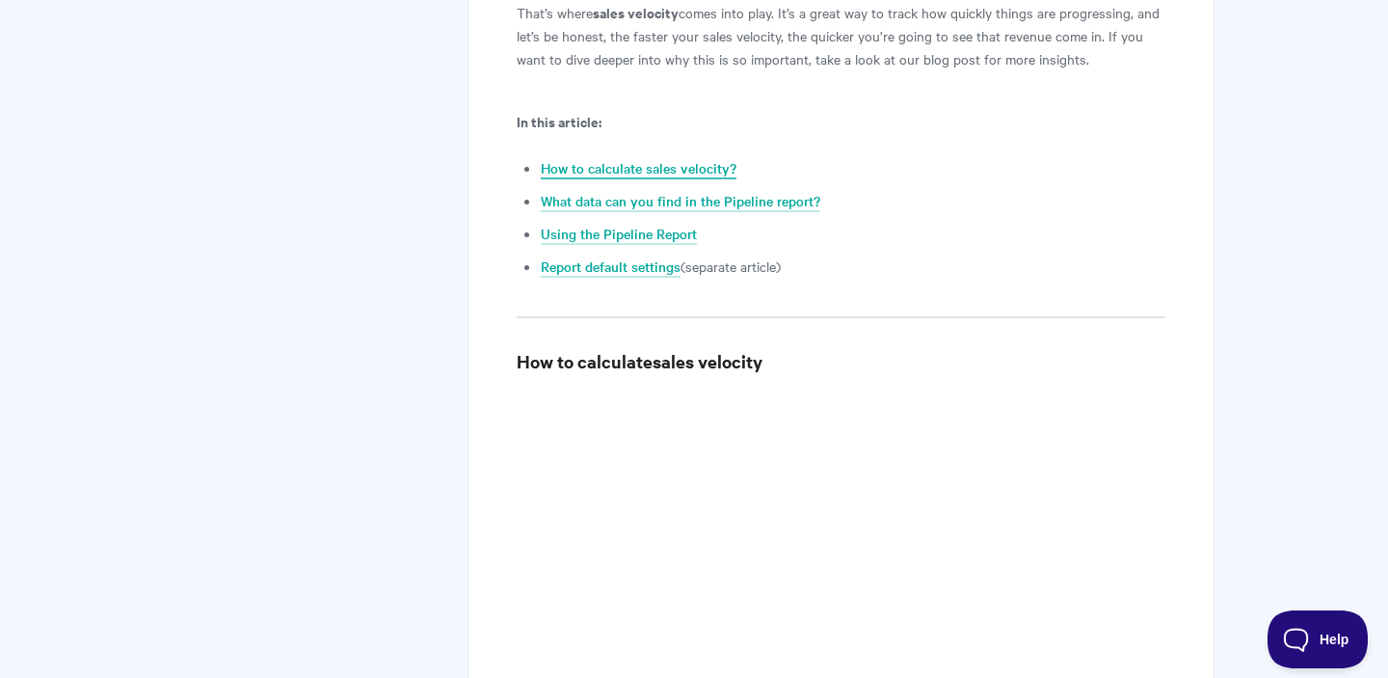
click at [672, 169] on link "How to calculate sales velocity?" at bounding box center [639, 168] width 196 height 21
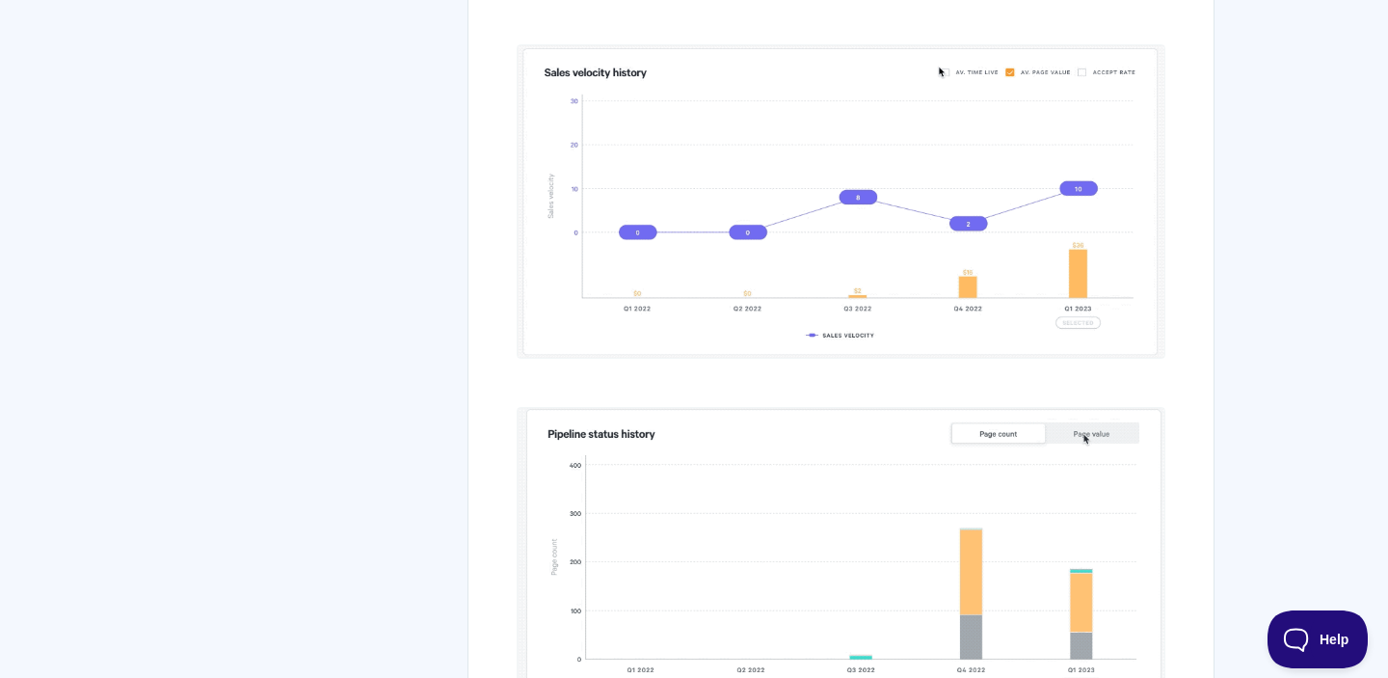
scroll to position [8005, 0]
